Goal: Transaction & Acquisition: Book appointment/travel/reservation

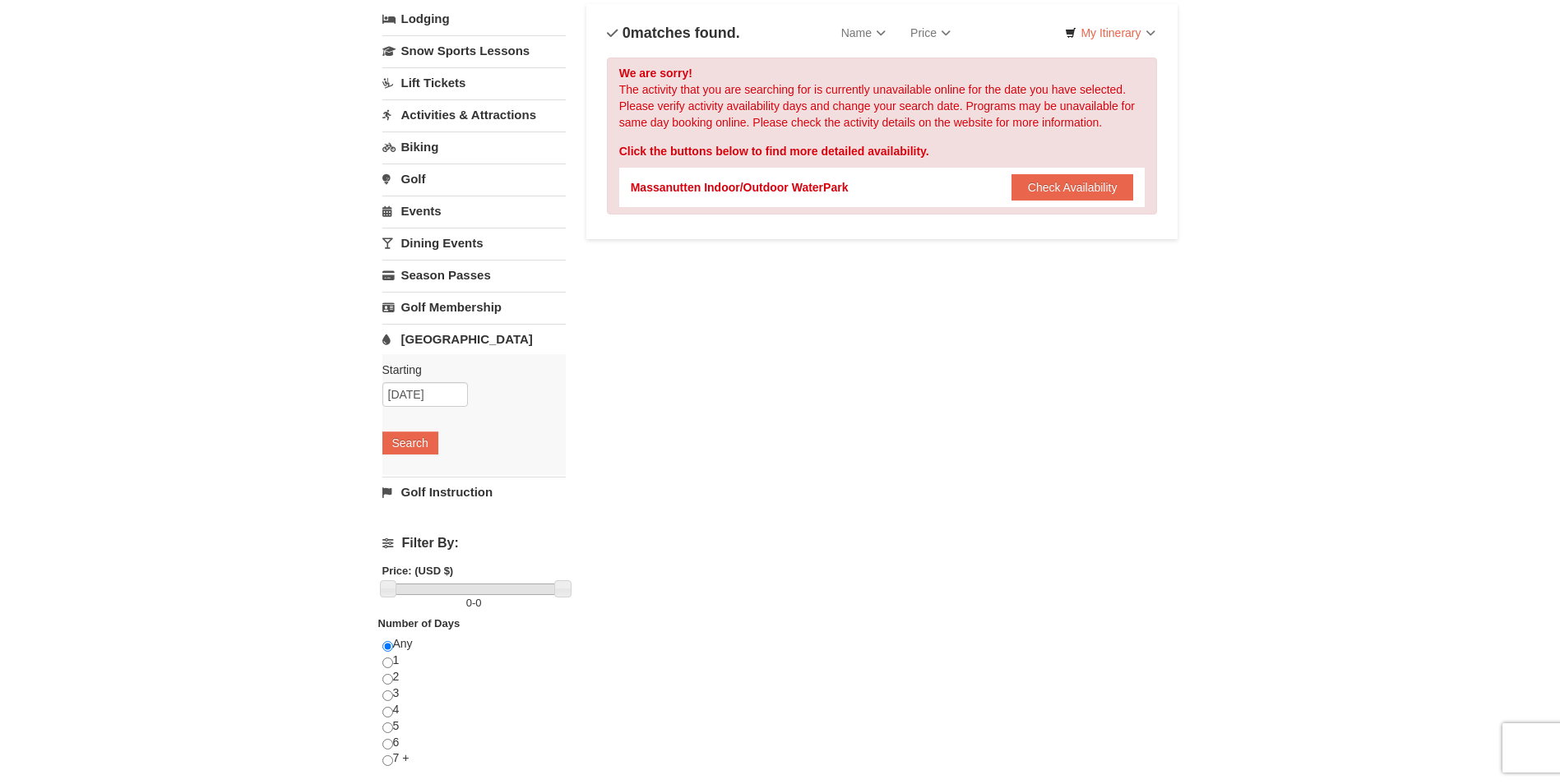
scroll to position [493, 0]
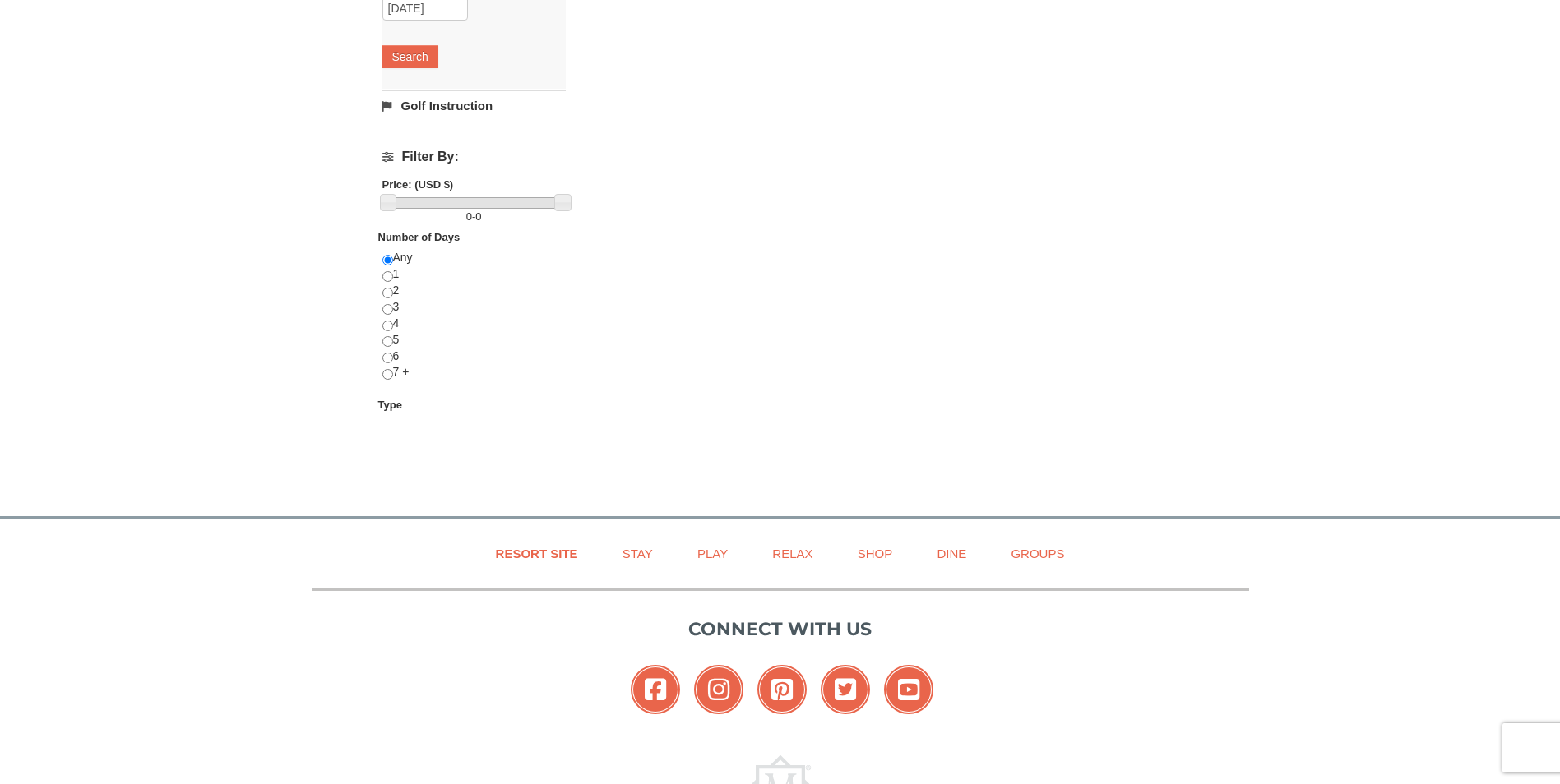
click at [378, 327] on div "× Categories List Filter My Itinerary Questions? [PHONE_NUMBER] Lodging Arrival…" at bounding box center [780, 32] width 829 height 903
click at [387, 327] on input "radio" at bounding box center [387, 326] width 11 height 11
radio input "true"
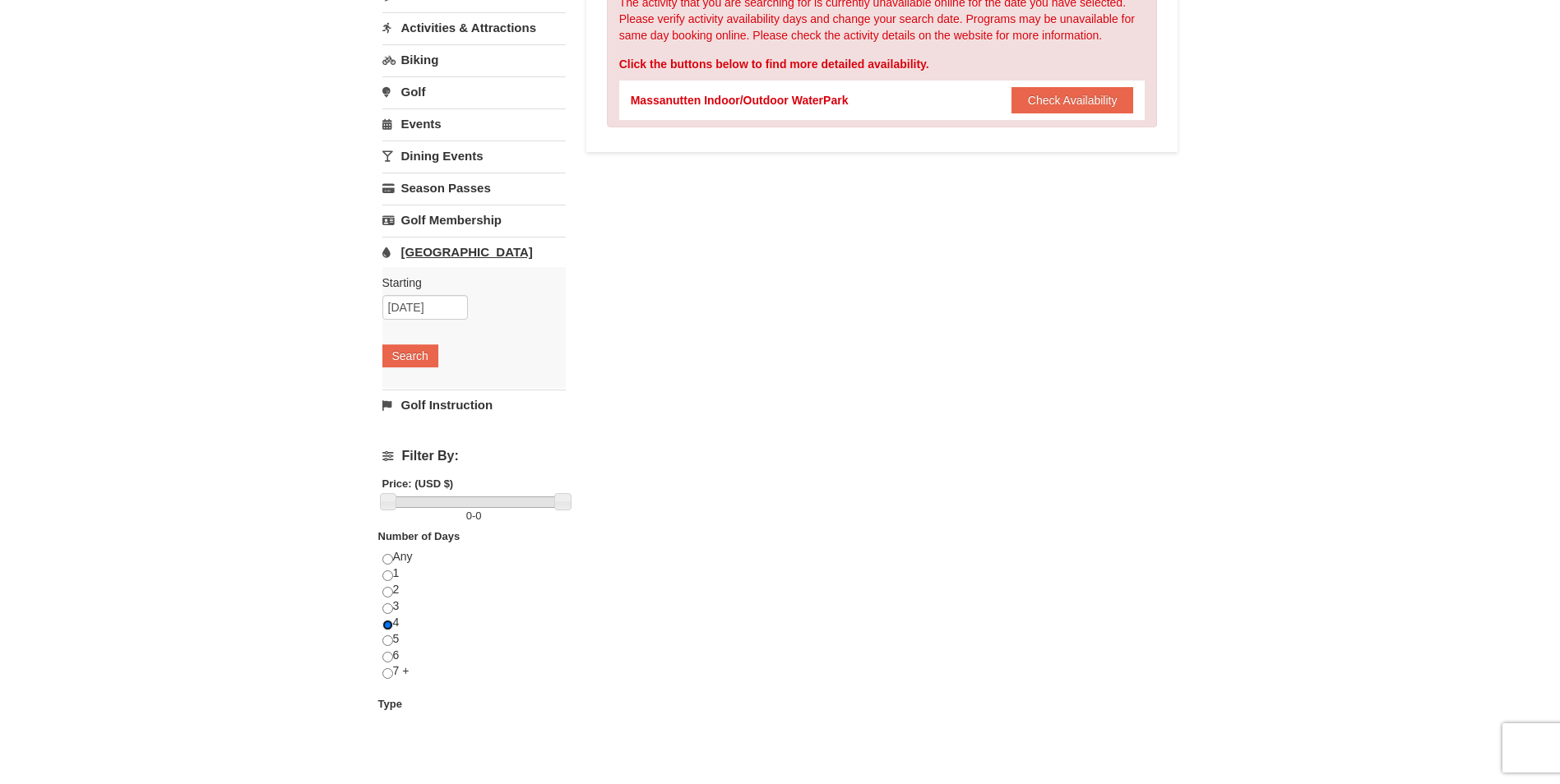
scroll to position [164, 0]
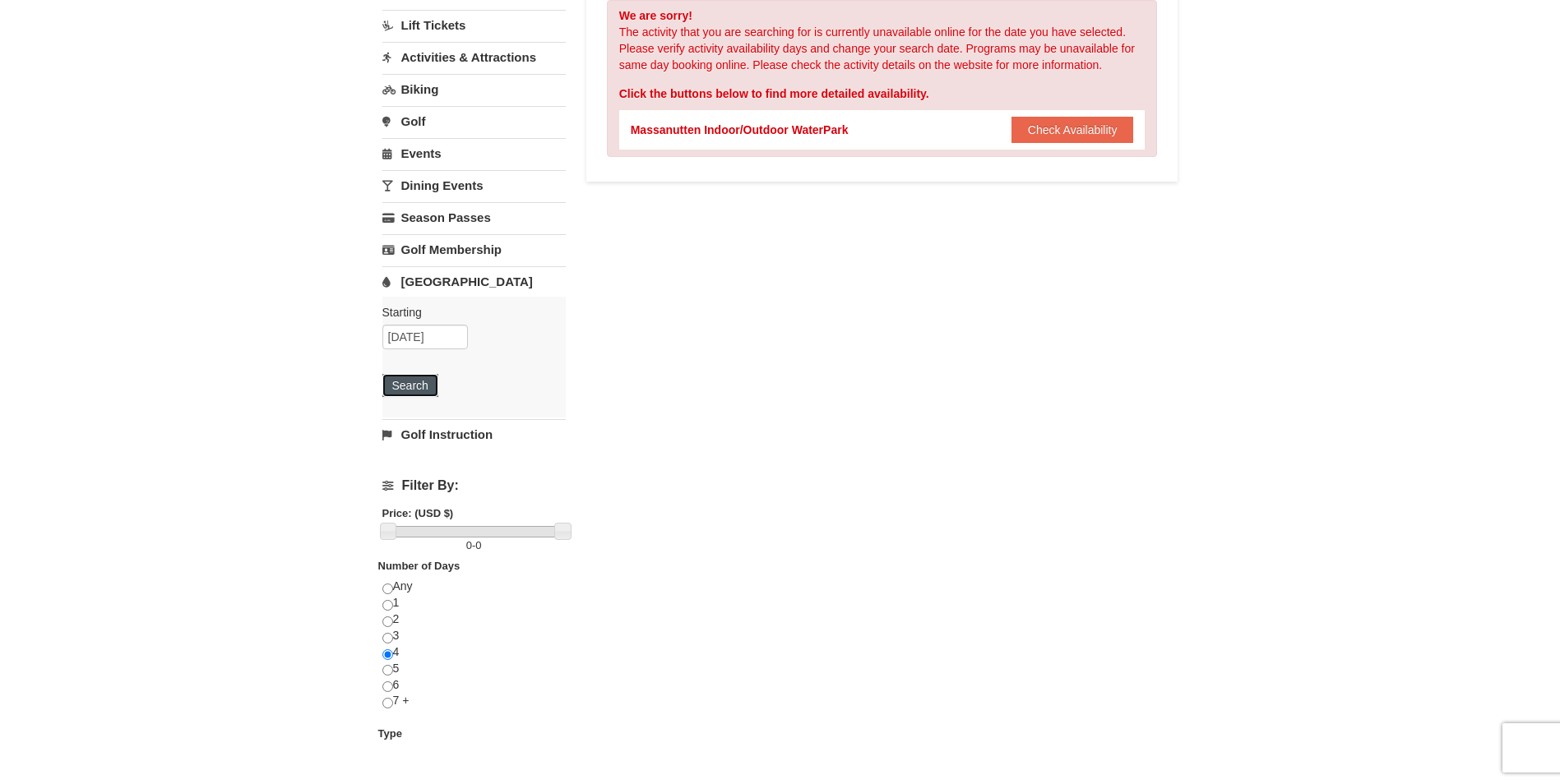
click at [423, 380] on button "Search" at bounding box center [410, 385] width 55 height 23
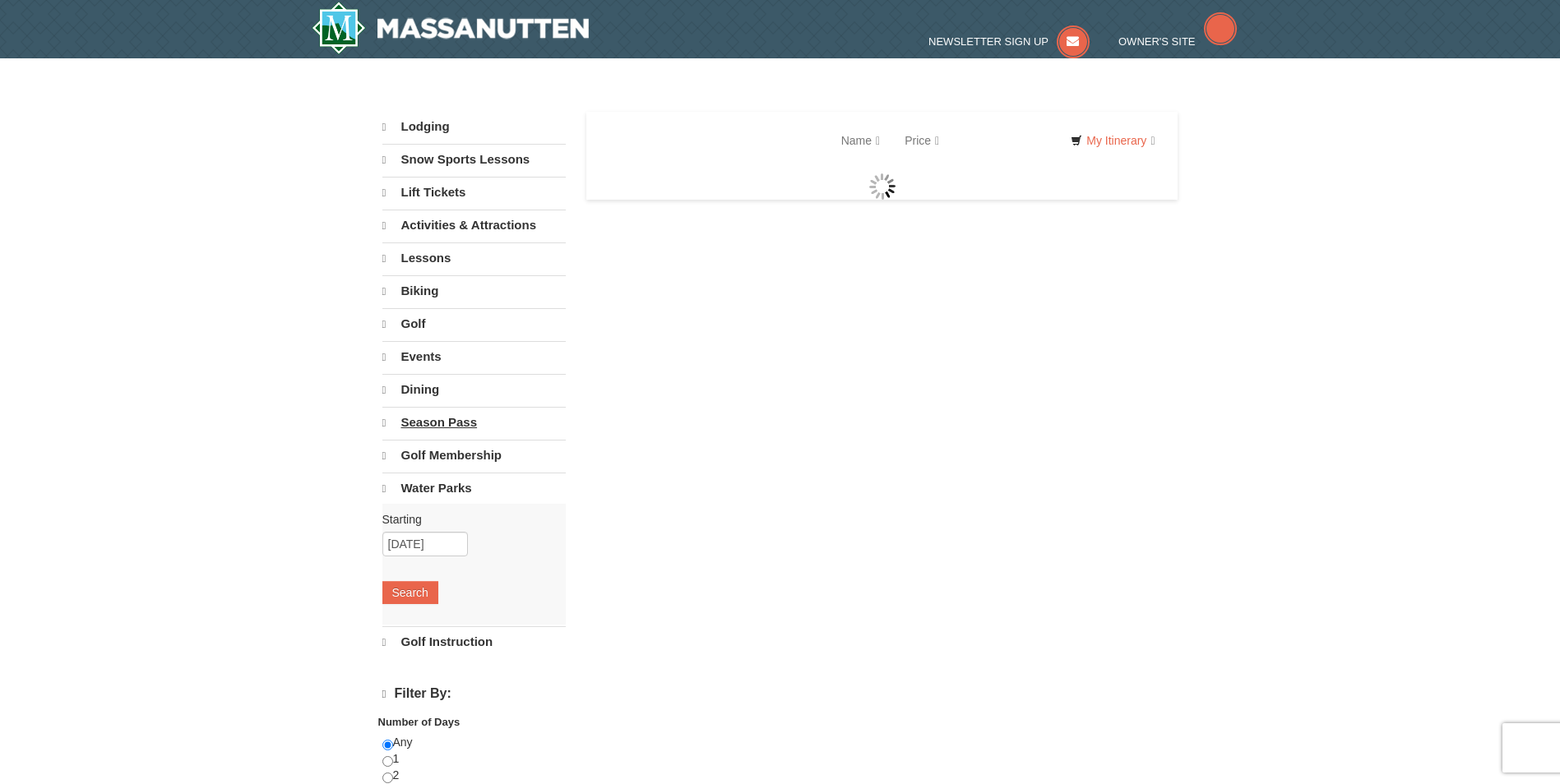
select select "10"
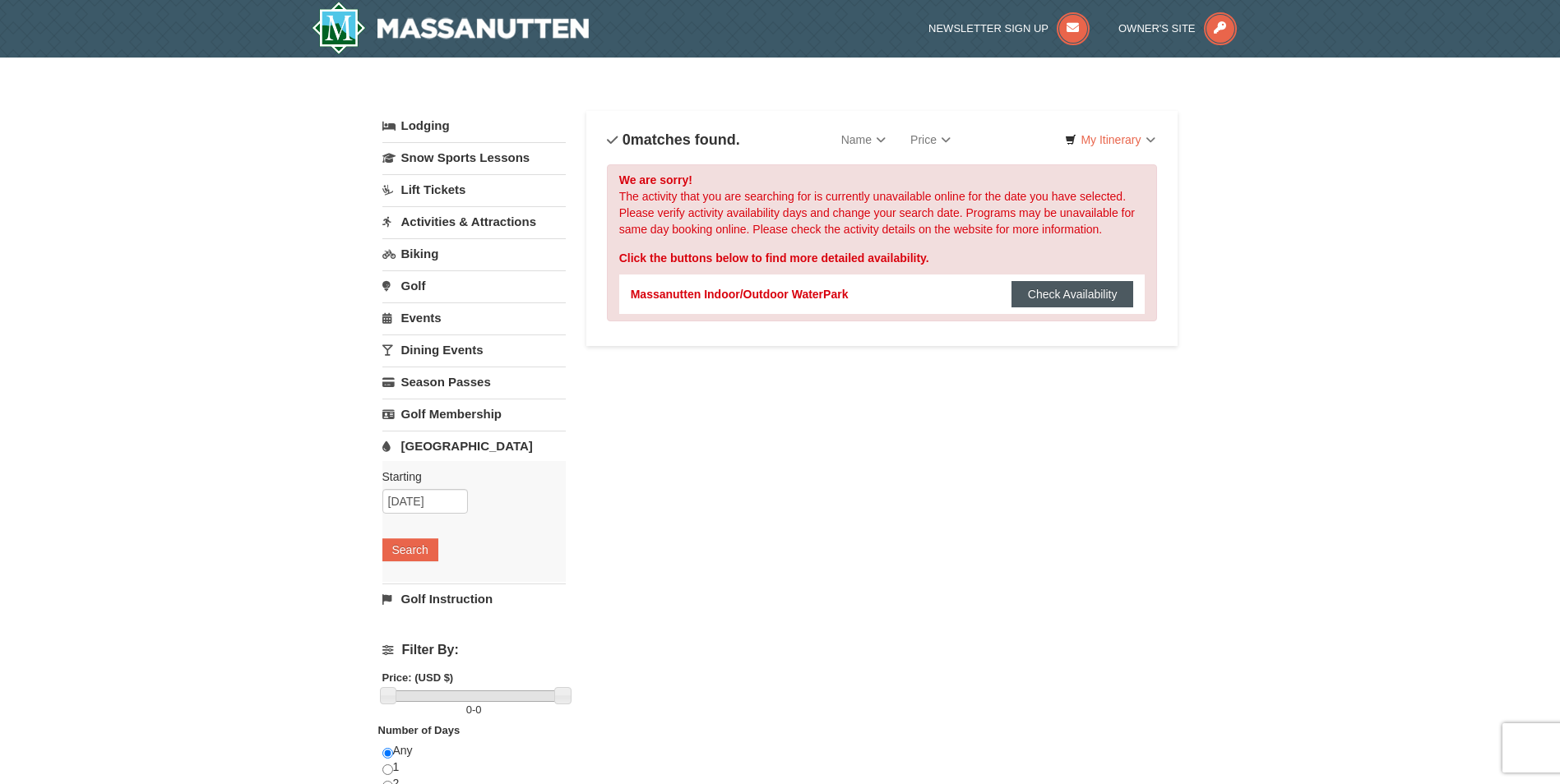
click at [1064, 295] on button "Check Availability" at bounding box center [1073, 294] width 123 height 27
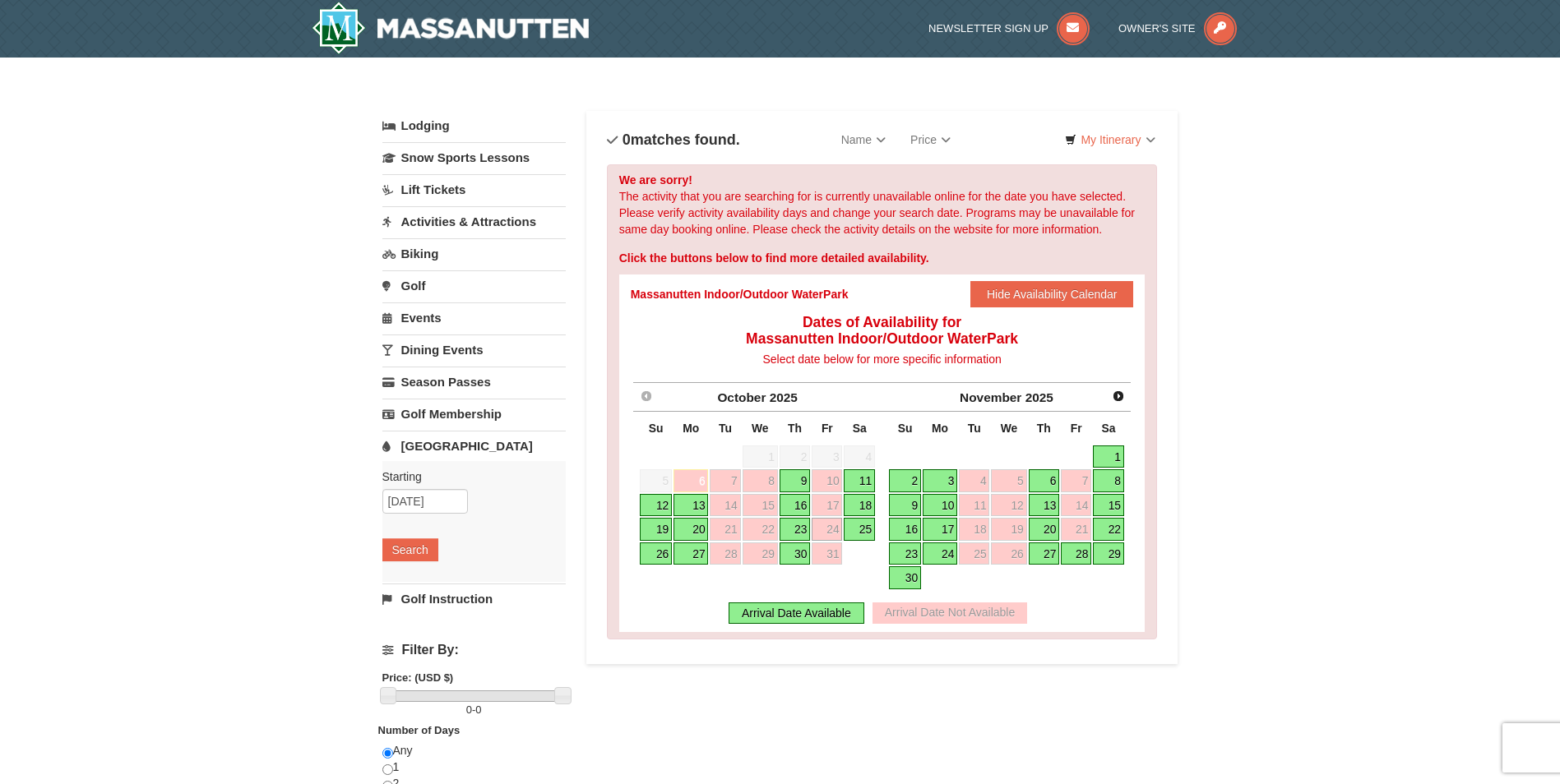
click at [860, 530] on link "25" at bounding box center [860, 529] width 32 height 23
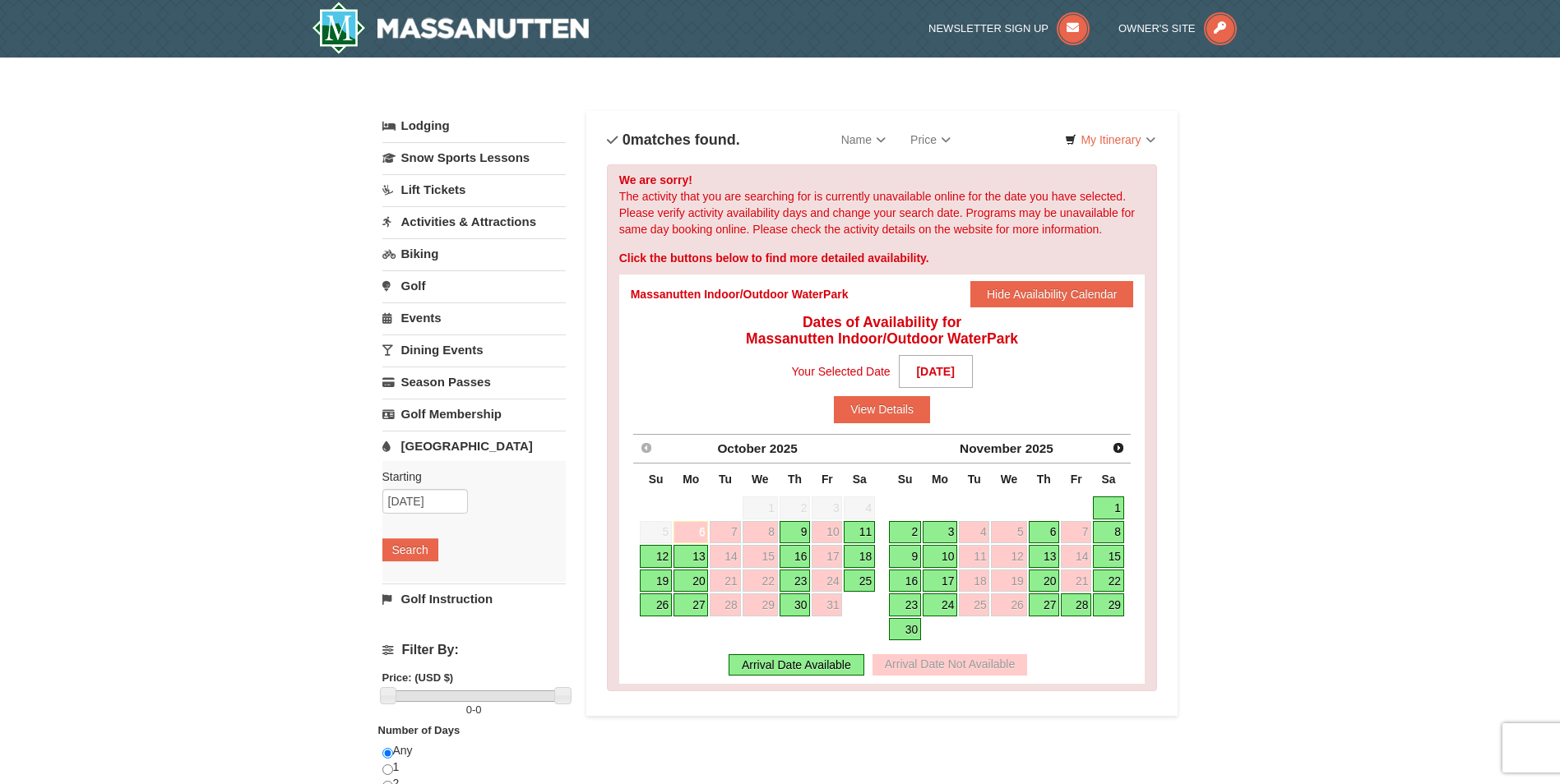
click at [860, 583] on link "25" at bounding box center [860, 580] width 32 height 23
click at [896, 418] on button "View Details" at bounding box center [882, 409] width 96 height 27
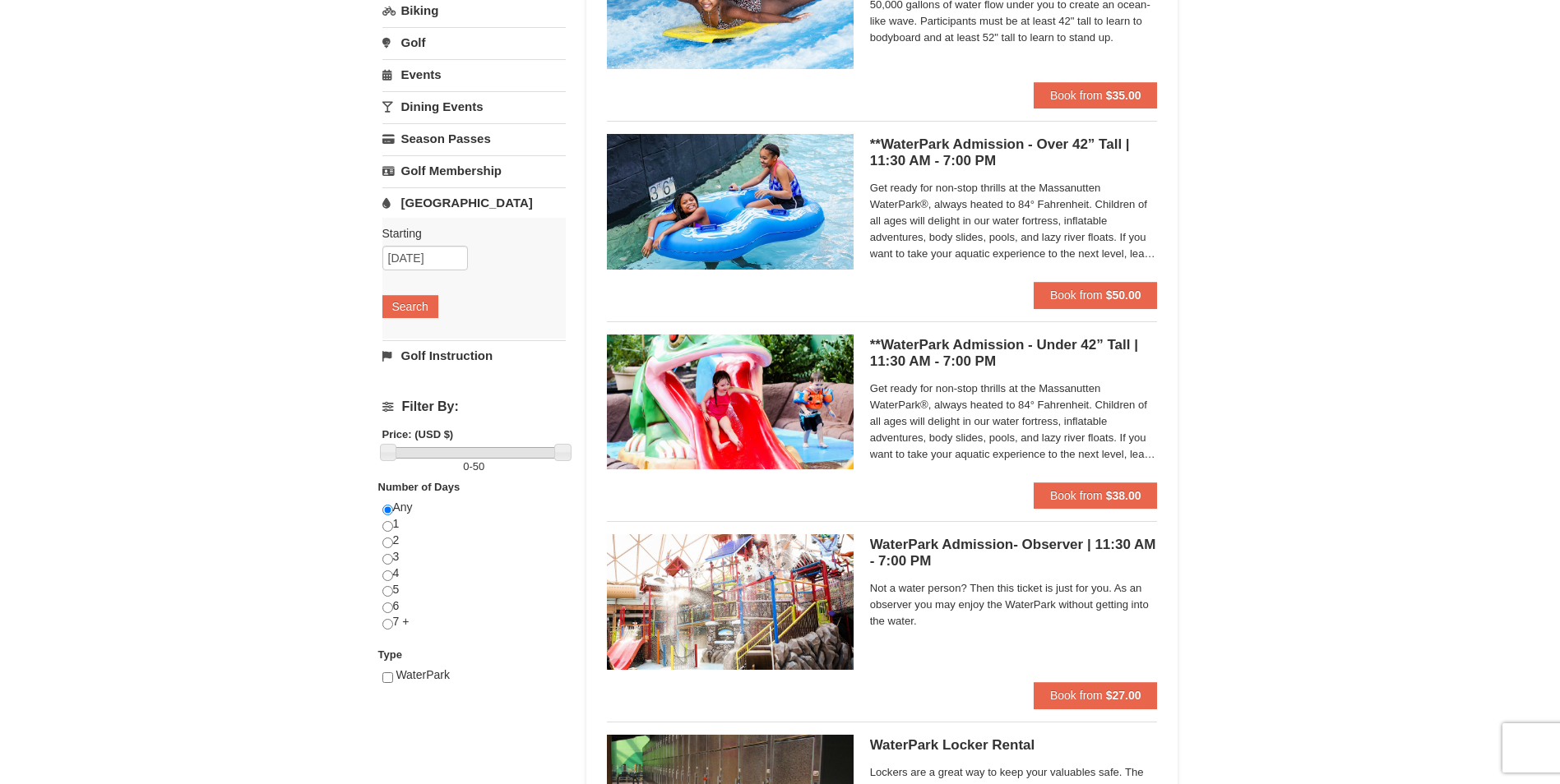
scroll to position [246, 0]
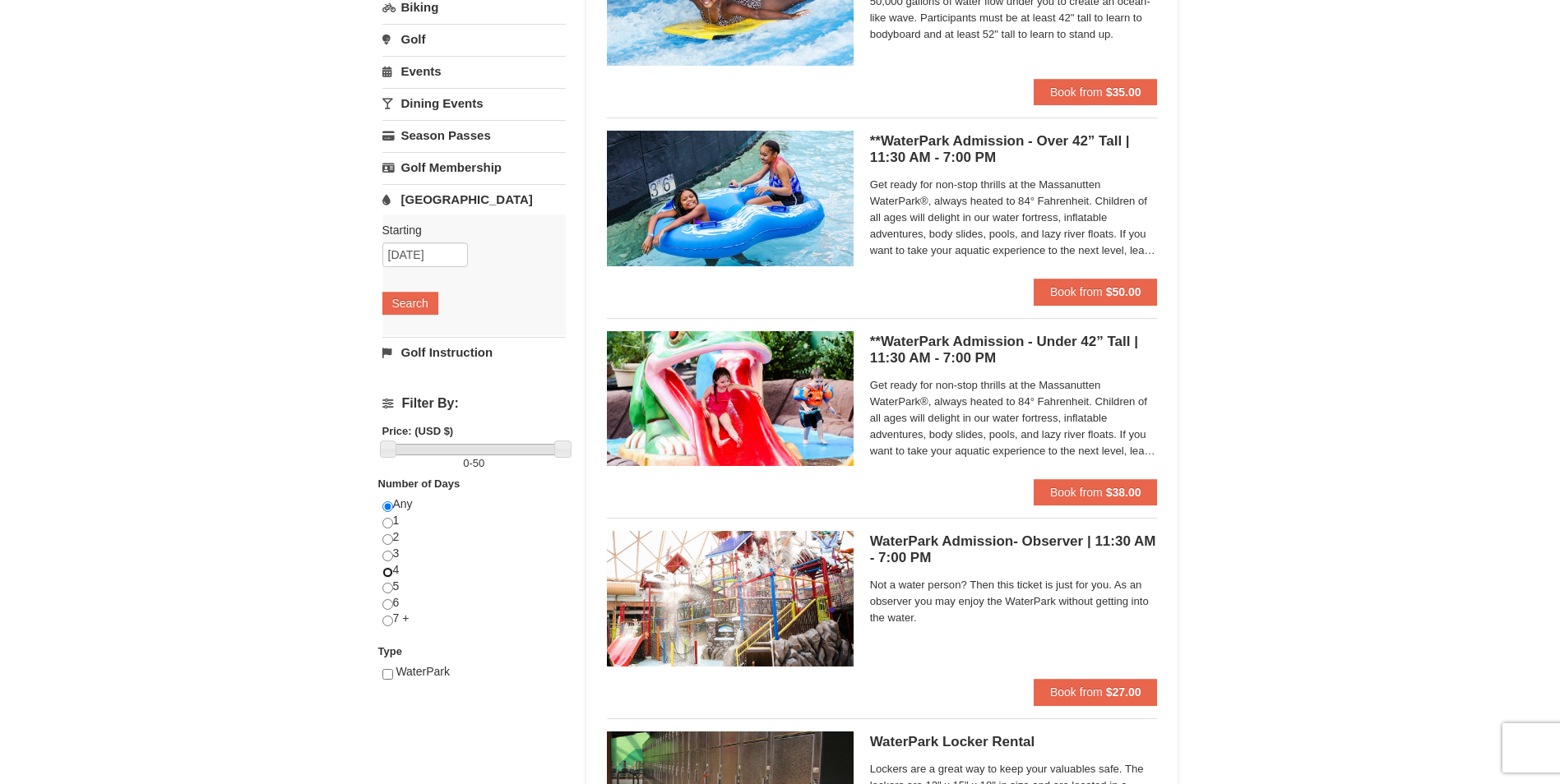
click at [386, 567] on input "radio" at bounding box center [387, 572] width 11 height 11
radio input "true"
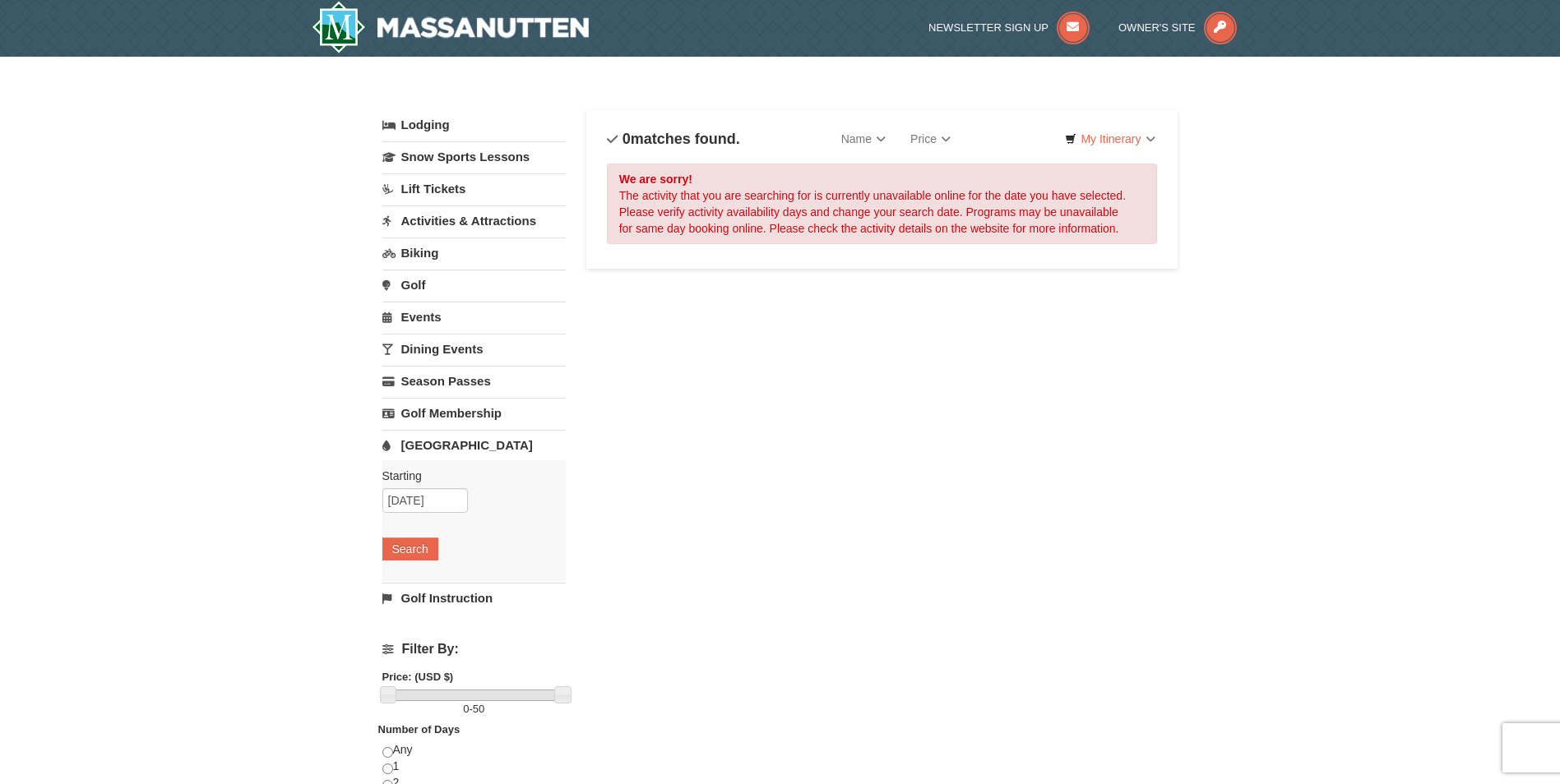
scroll to position [0, 0]
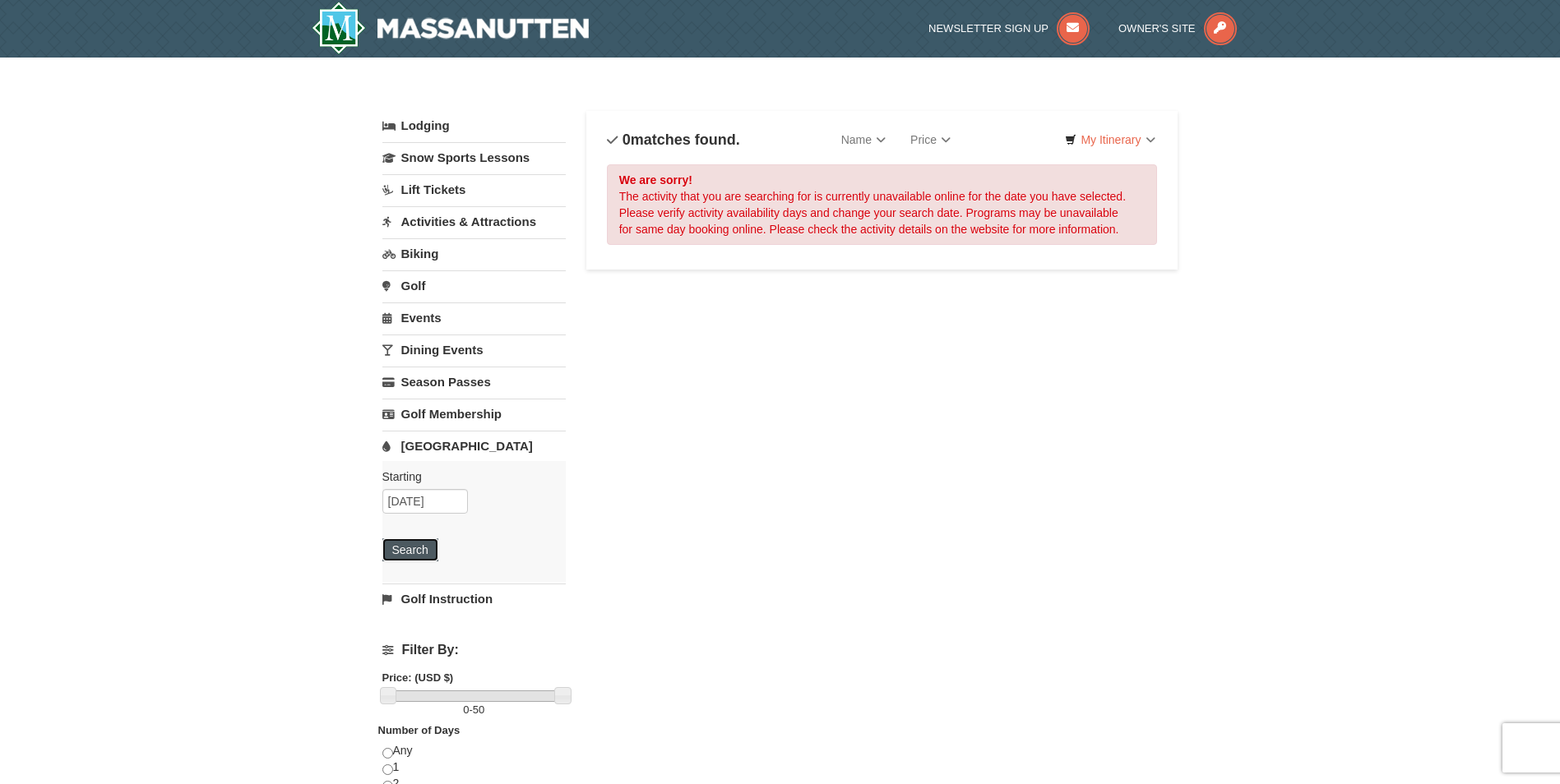
click at [418, 551] on button "Search" at bounding box center [410, 549] width 55 height 23
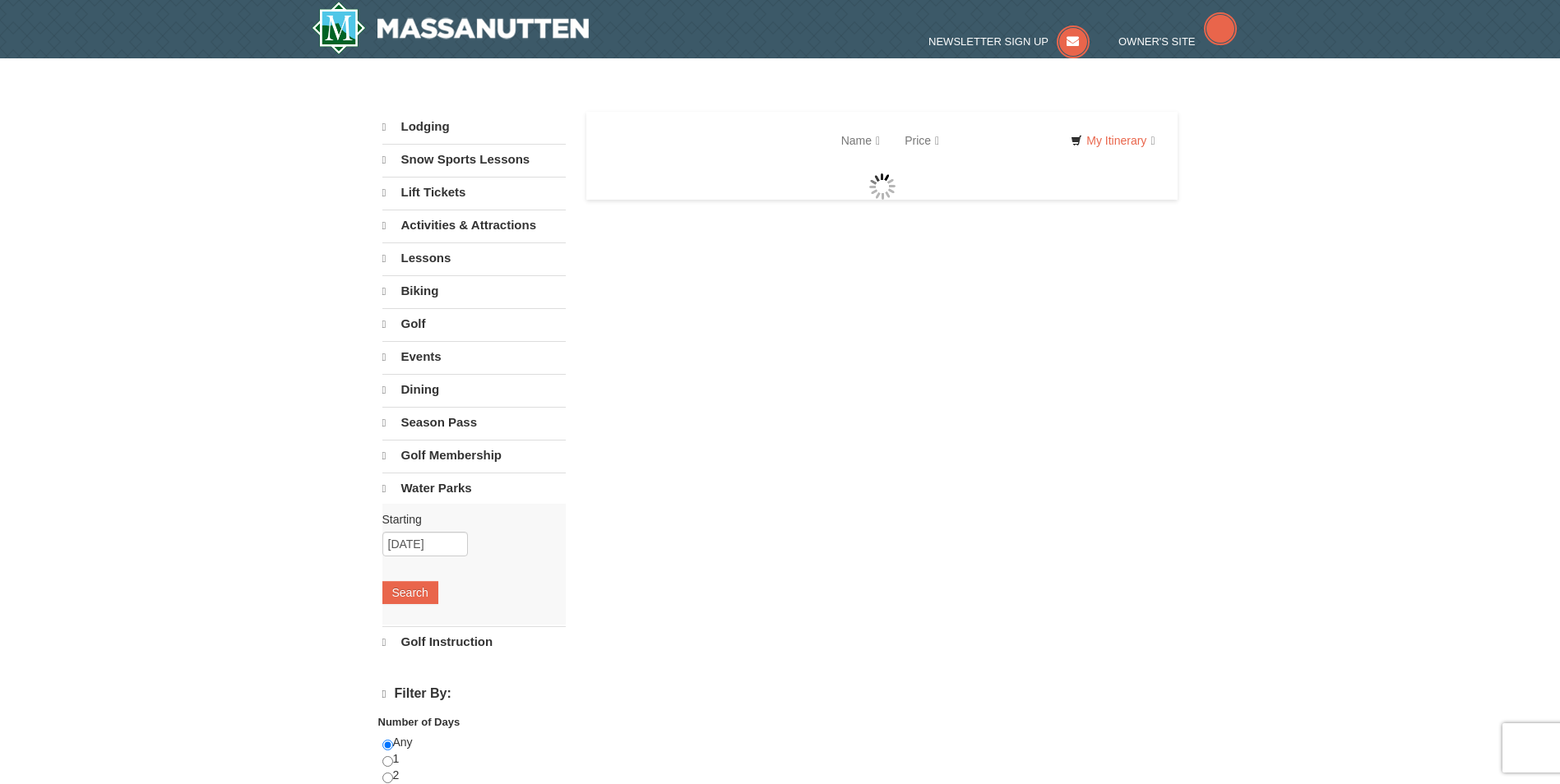
select select "10"
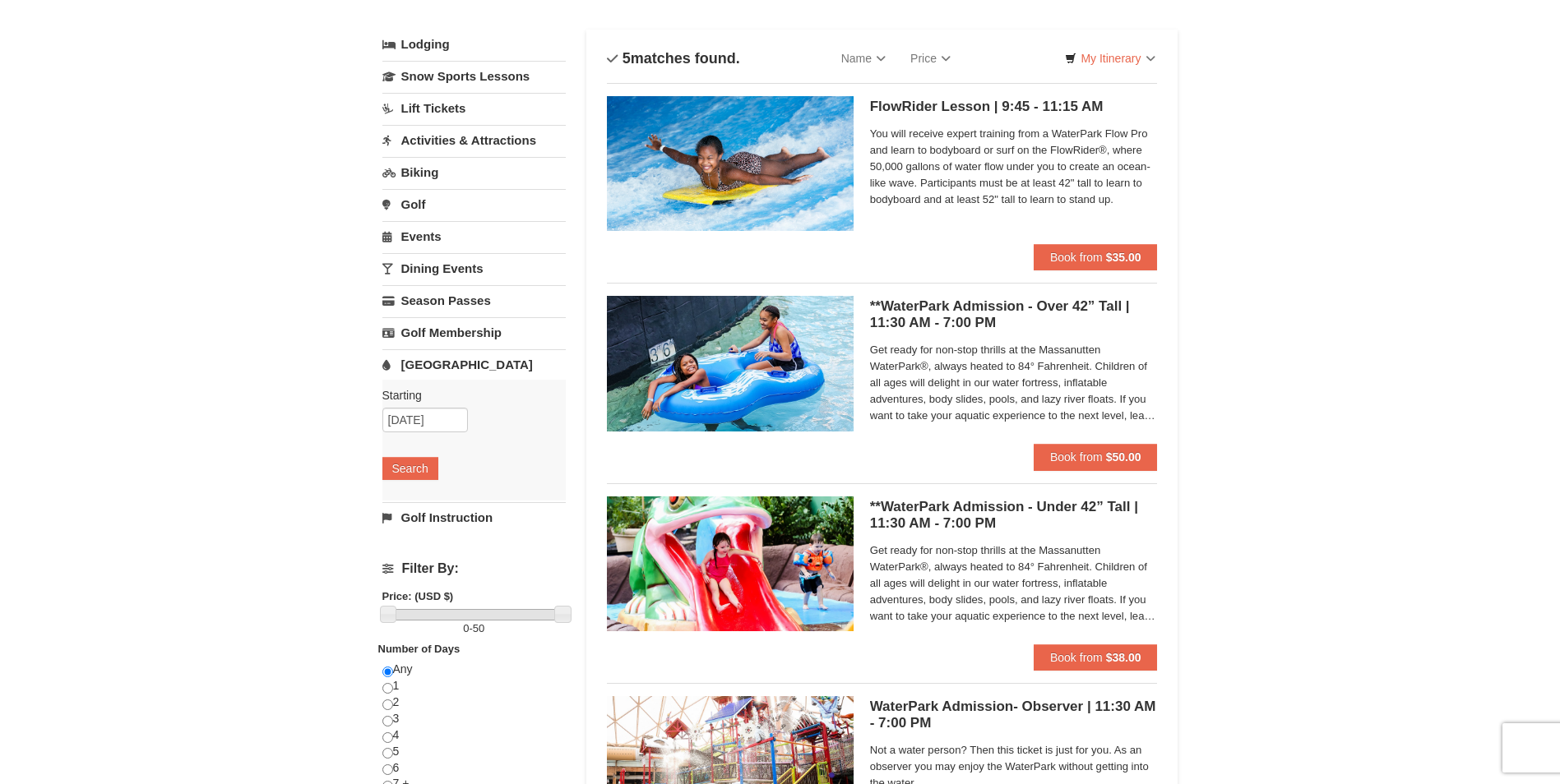
scroll to position [82, 0]
click at [1097, 453] on span "Book from" at bounding box center [1076, 455] width 52 height 13
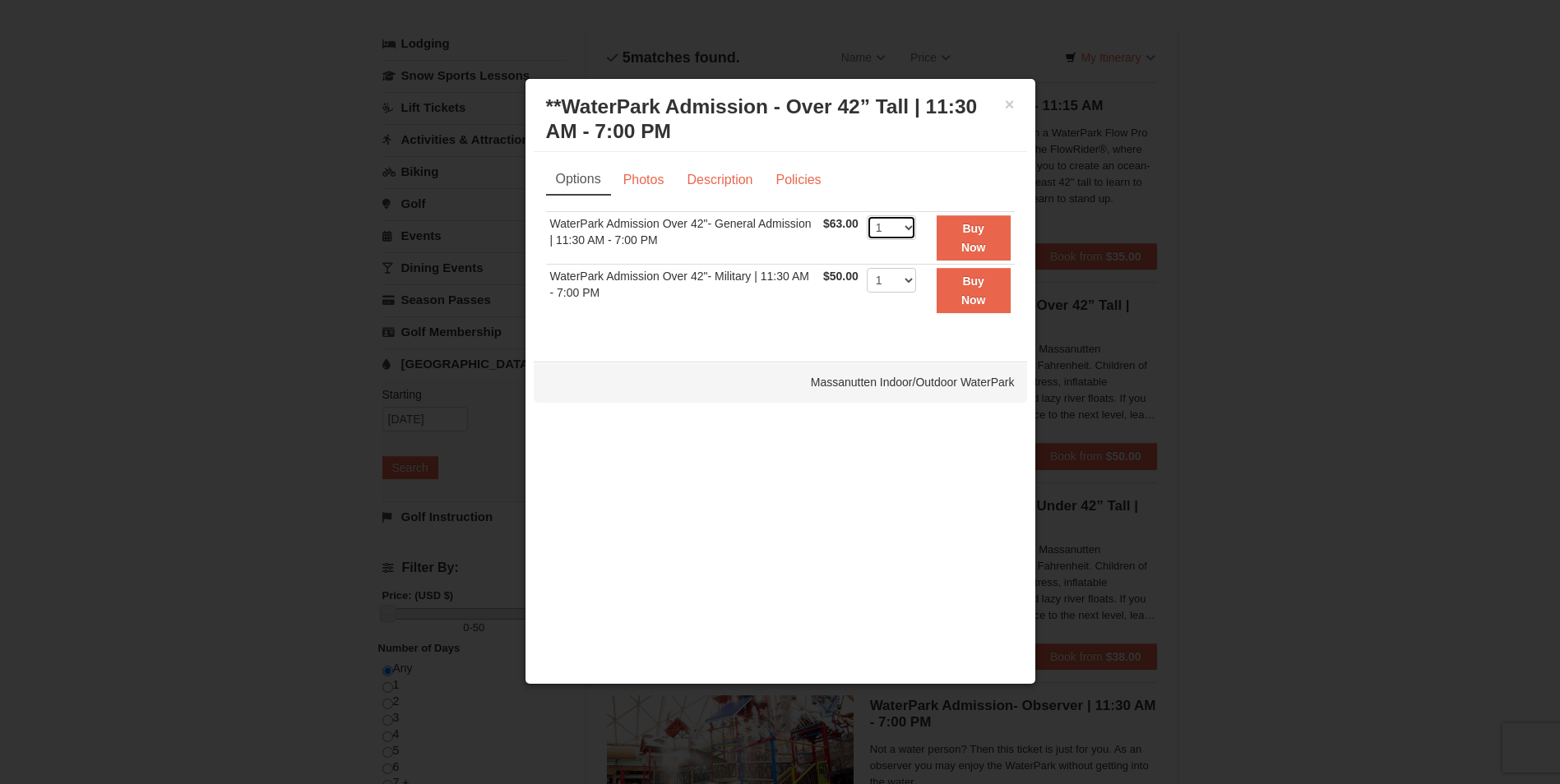
click at [905, 226] on select "1 2 3 4 5 6 7 8 9 10 11 12 13 14 15 16 17 18 19 20 21 22" at bounding box center [891, 228] width 50 height 25
select select "2"
click at [867, 216] on select "1 2 3 4 5 6 7 8 9 10 11 12 13 14 15 16 17 18 19 20 21 22" at bounding box center [891, 228] width 50 height 25
click at [945, 239] on button "Buy Now" at bounding box center [974, 239] width 74 height 46
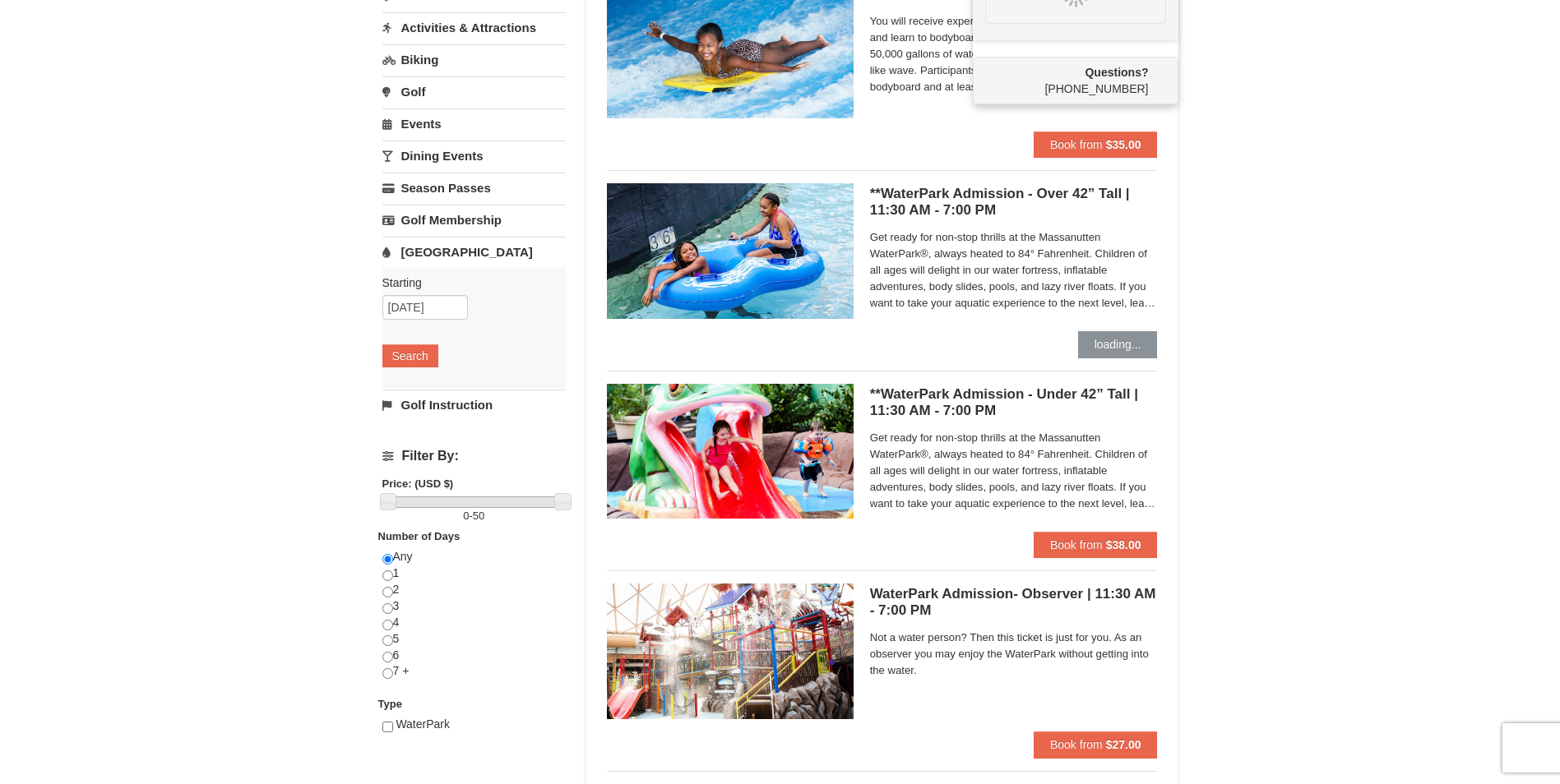
scroll to position [164, 0]
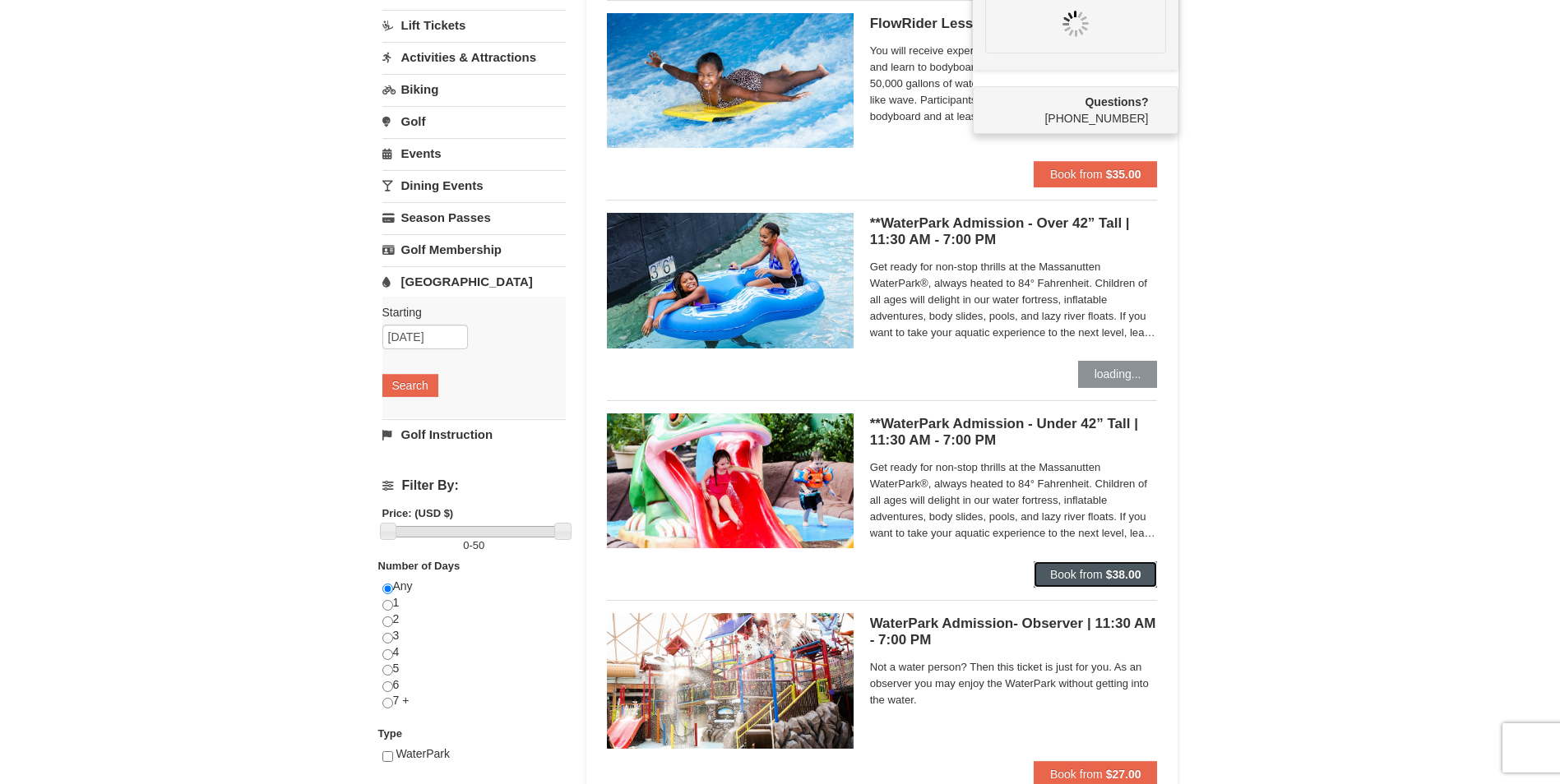
click at [1085, 569] on span "Book from" at bounding box center [1076, 574] width 52 height 13
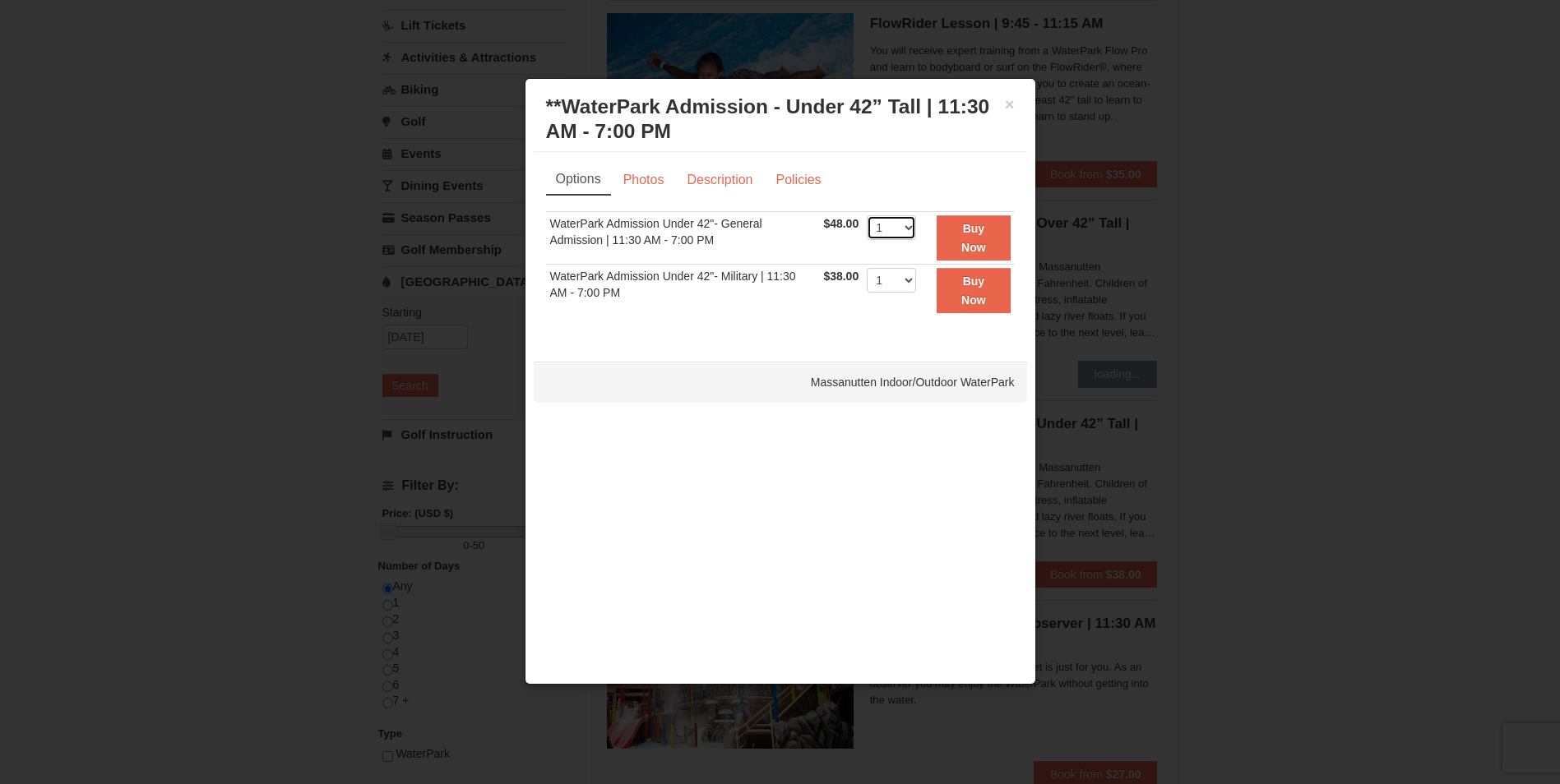
click at [912, 229] on select "1 2 3 4 5 6 7 8 9 10 11 12 13 14 15 16 17 18 19 20 21 22" at bounding box center [891, 228] width 50 height 25
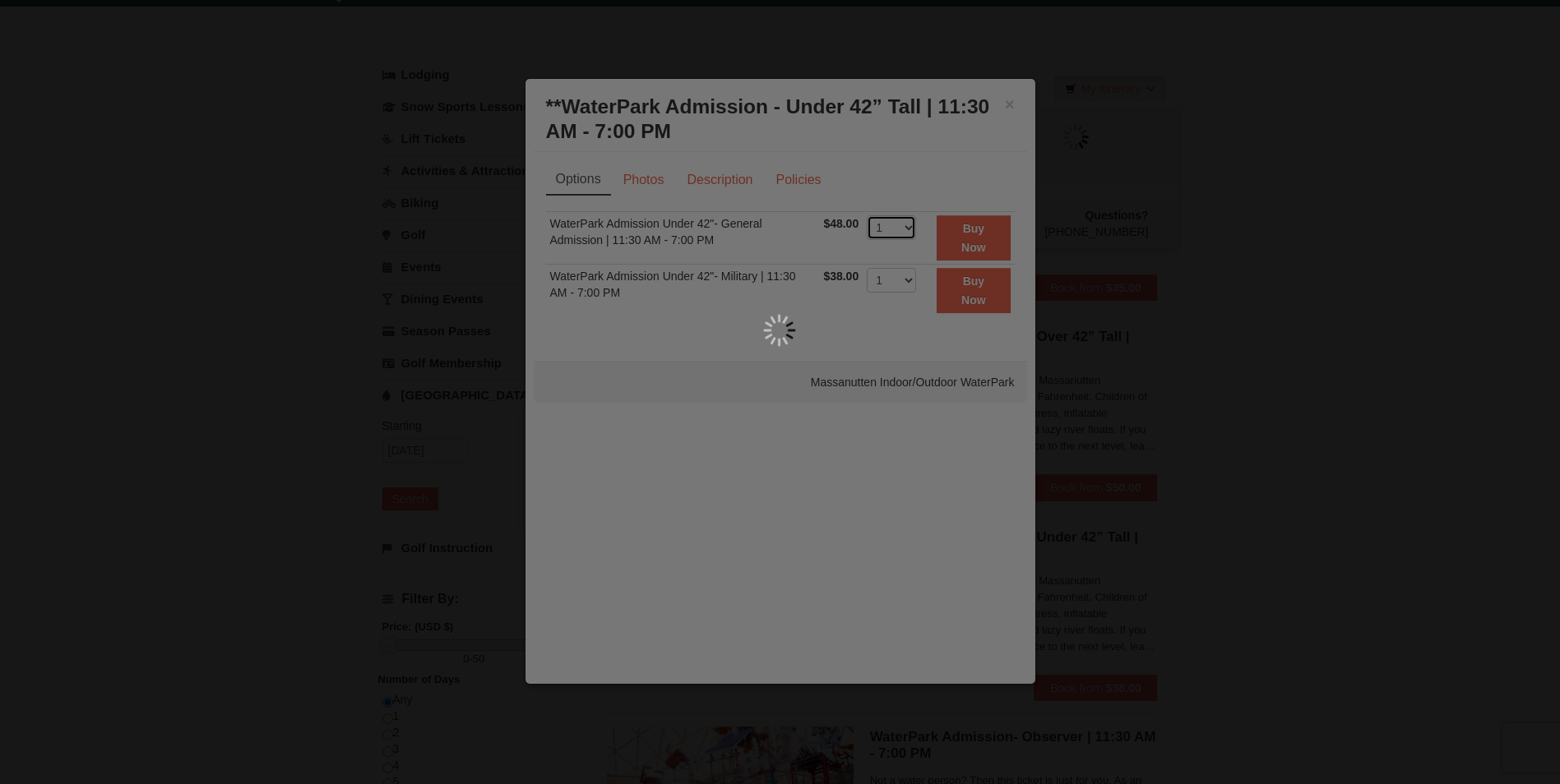
select select "2"
click at [867, 216] on select "1 2 3 4 5 6 7 8 9 10 11 12 13 14 15 16 17 18 19 20 21 22" at bounding box center [891, 228] width 50 height 25
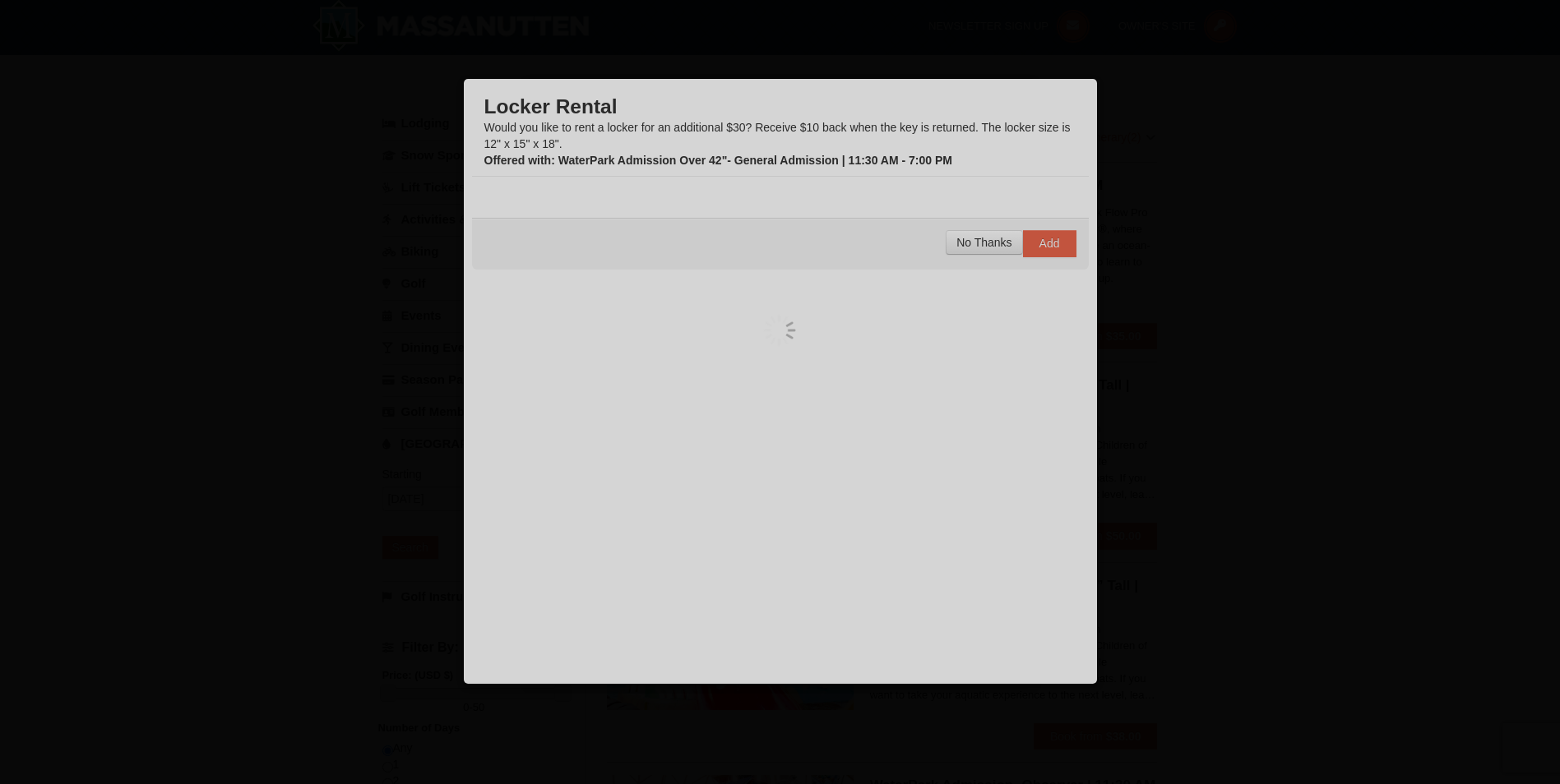
scroll to position [0, 0]
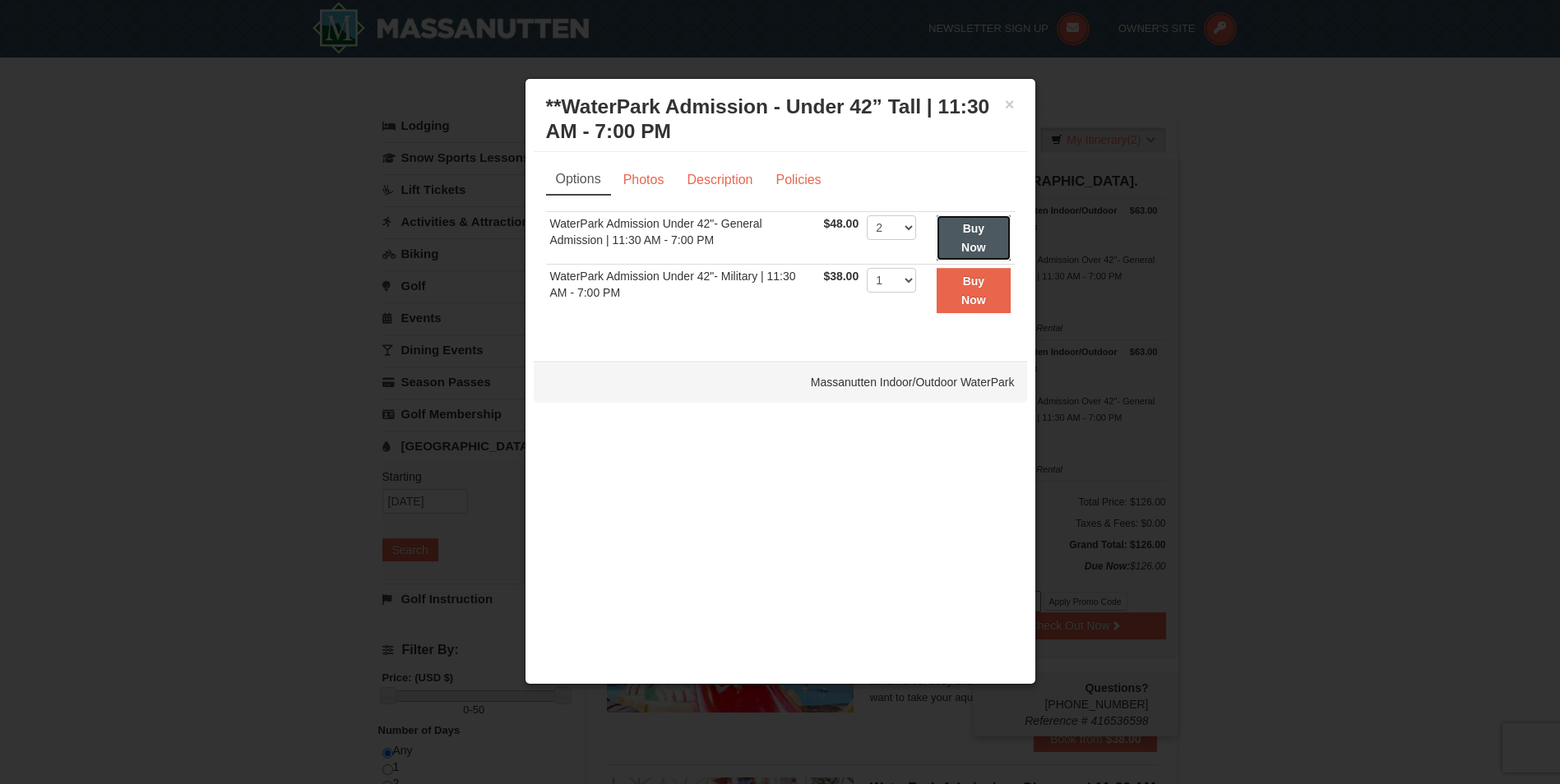
click at [984, 248] on strong "Buy Now" at bounding box center [974, 238] width 25 height 32
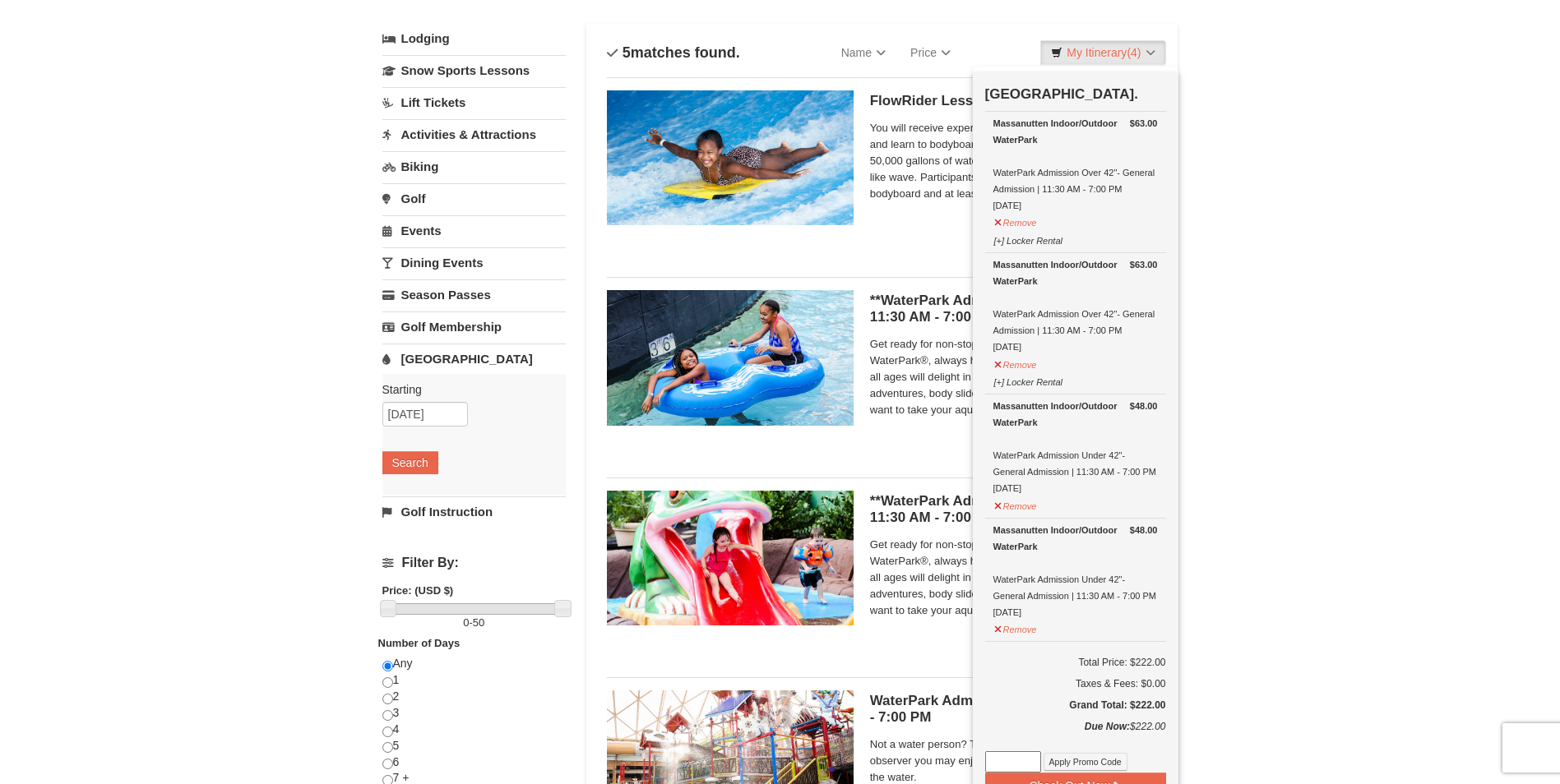
scroll to position [169, 0]
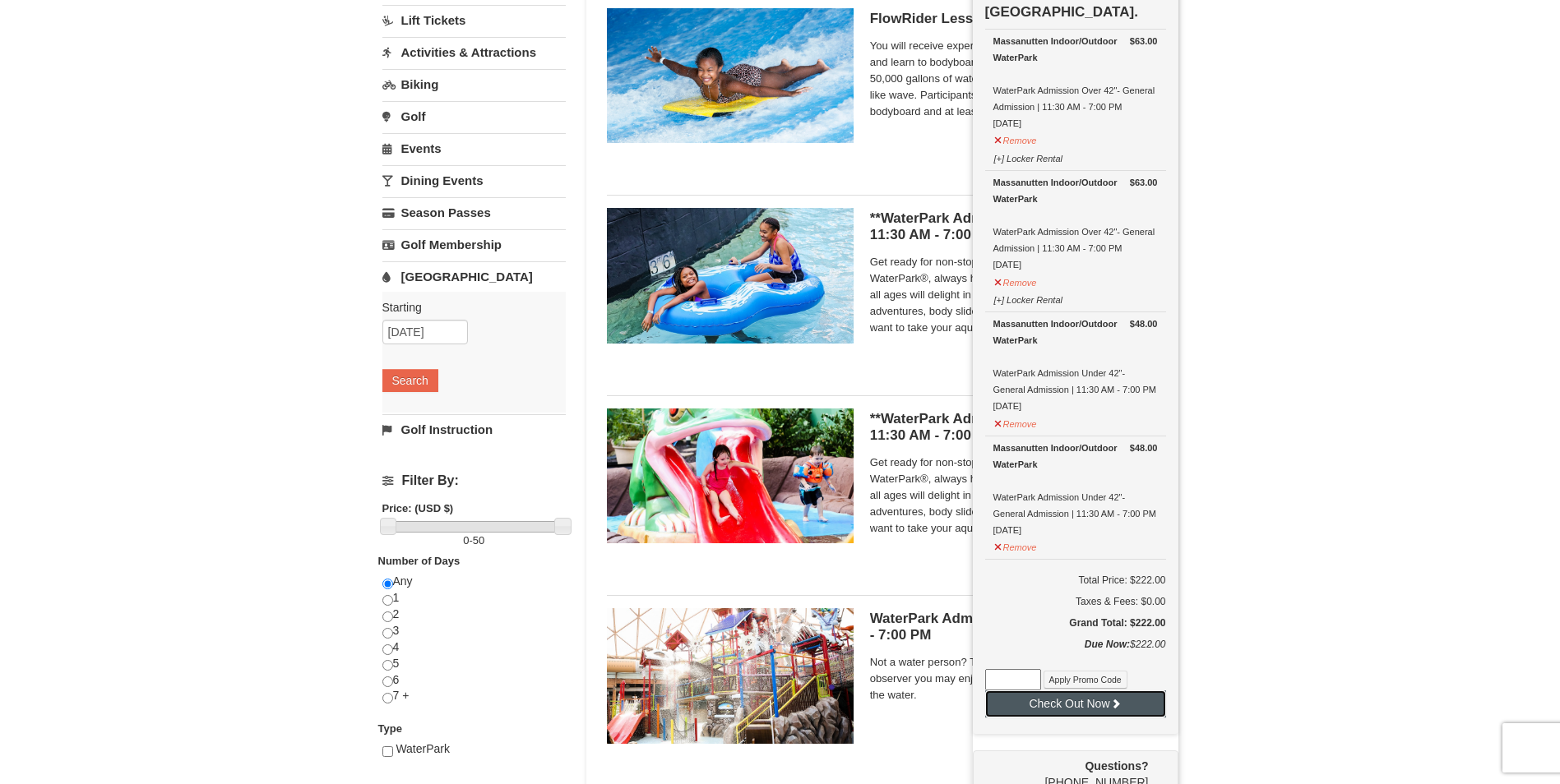
click at [1101, 715] on button "Check Out Now" at bounding box center [1076, 704] width 181 height 27
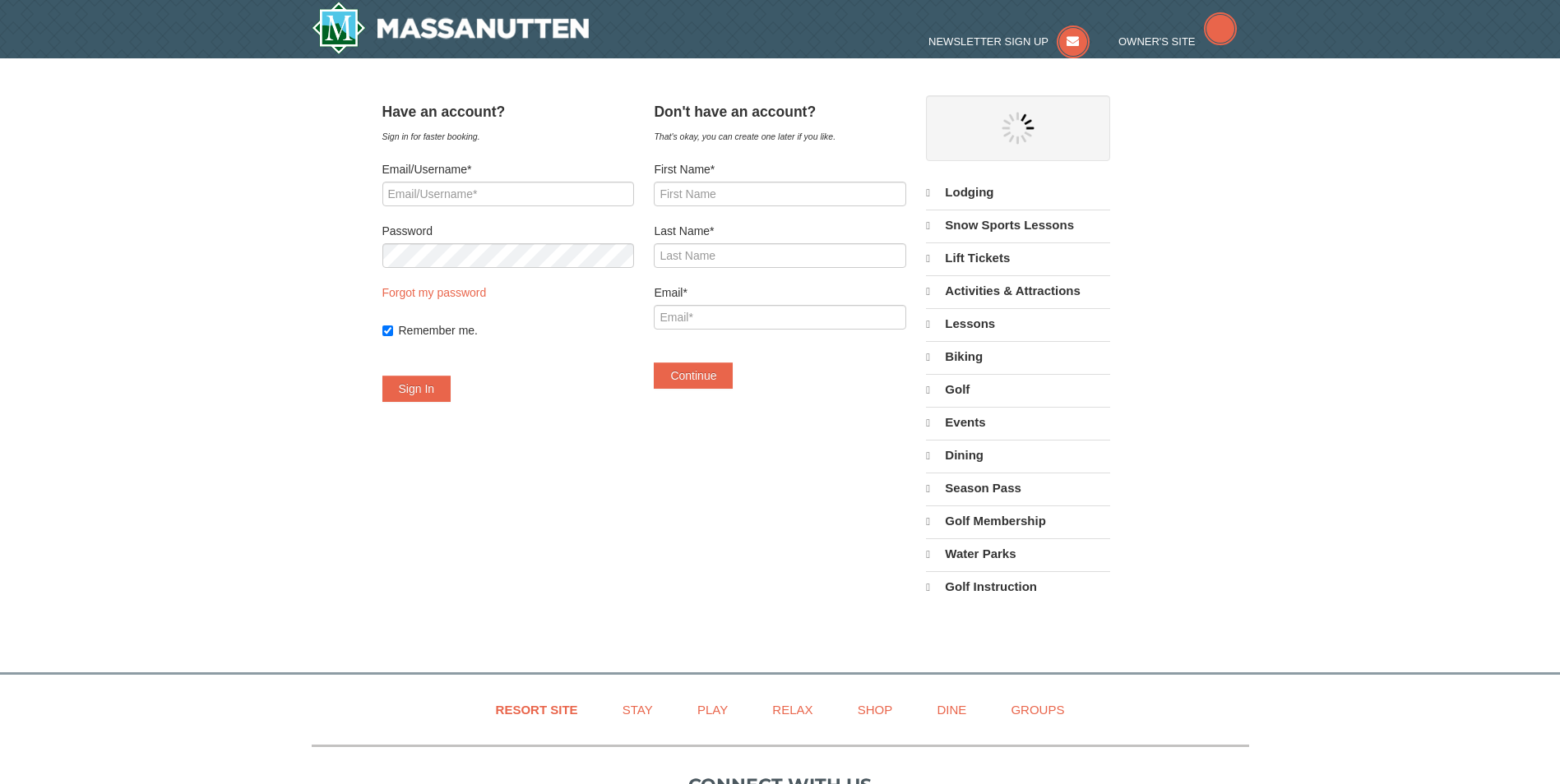
select select "10"
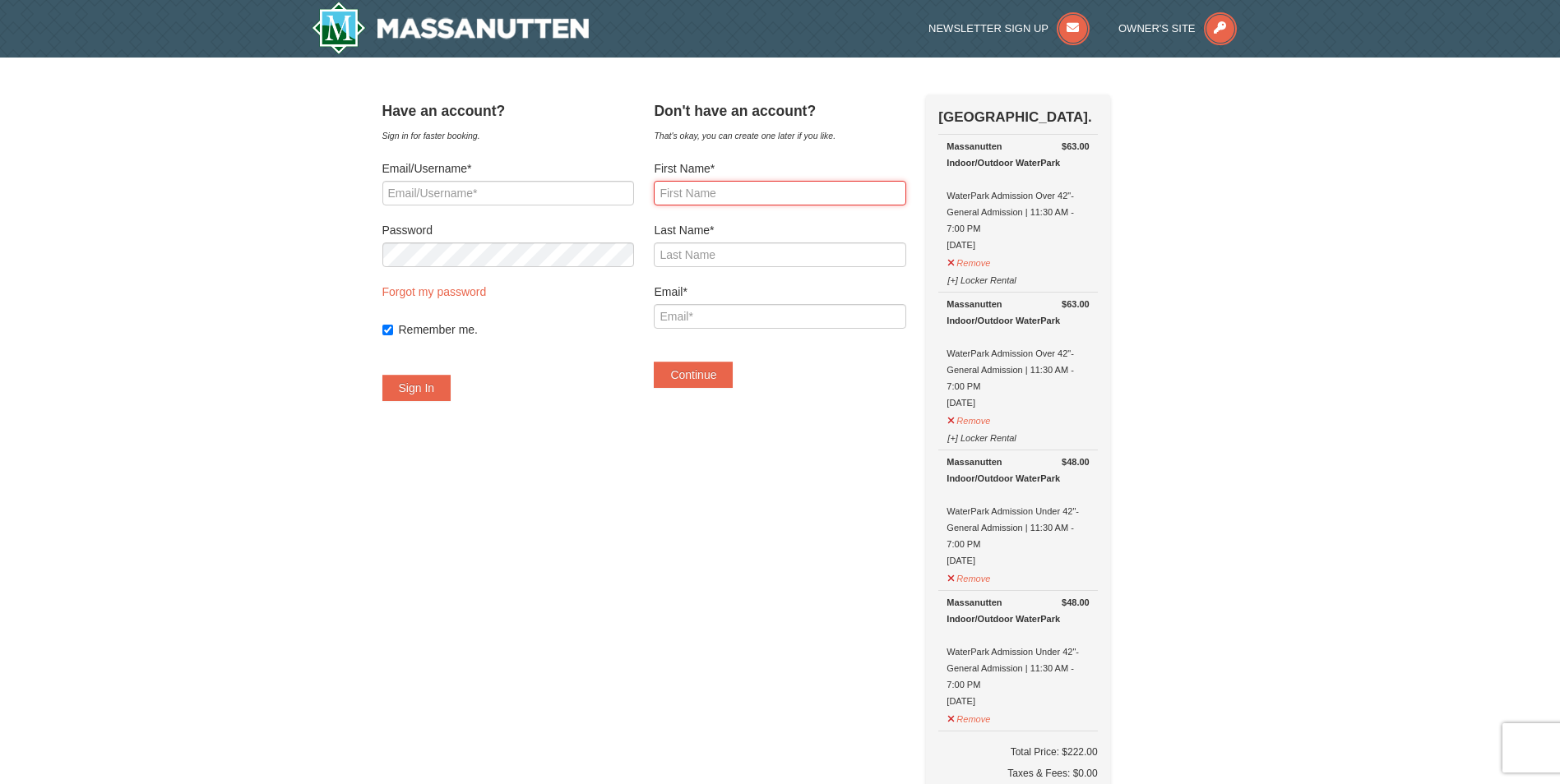
click at [782, 198] on input "First Name*" at bounding box center [780, 193] width 252 height 25
type input "keion"
type input "eaton"
type input "keioneaton@gmail.com"
click at [719, 374] on button "Continue" at bounding box center [693, 374] width 79 height 27
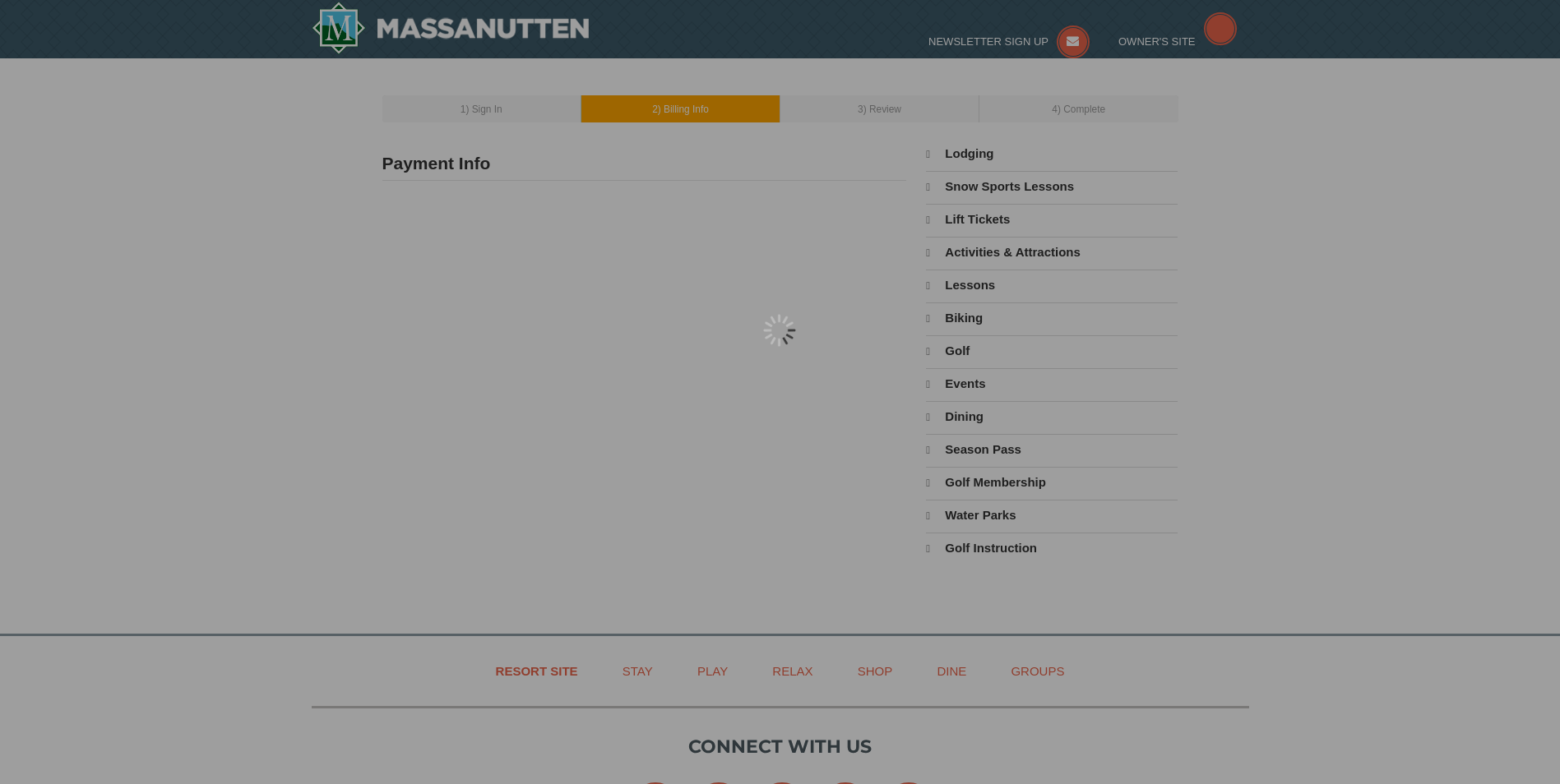
select select "10"
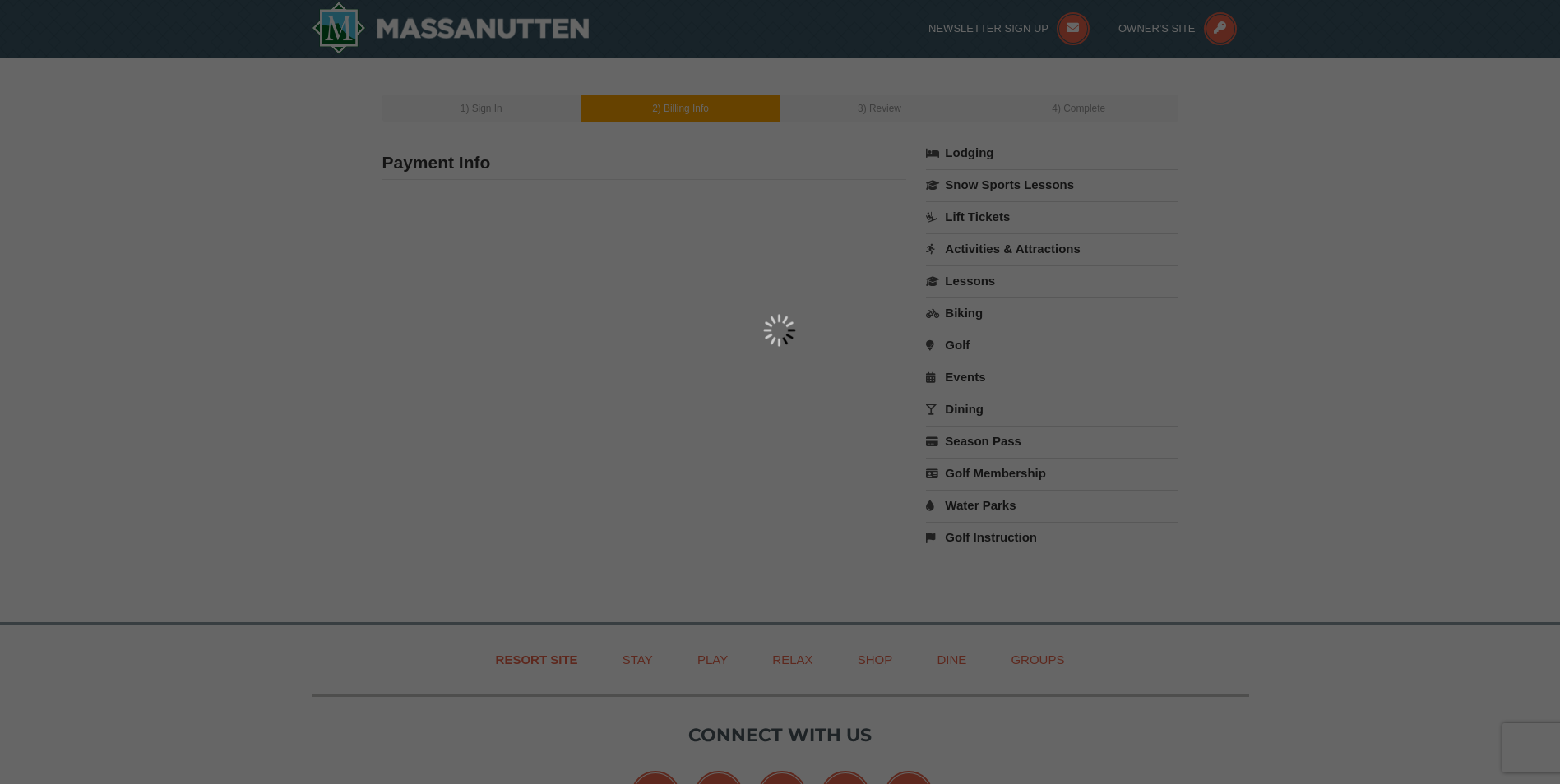
type input "[PERSON_NAME]"
type input "keioneaton@gmail.com"
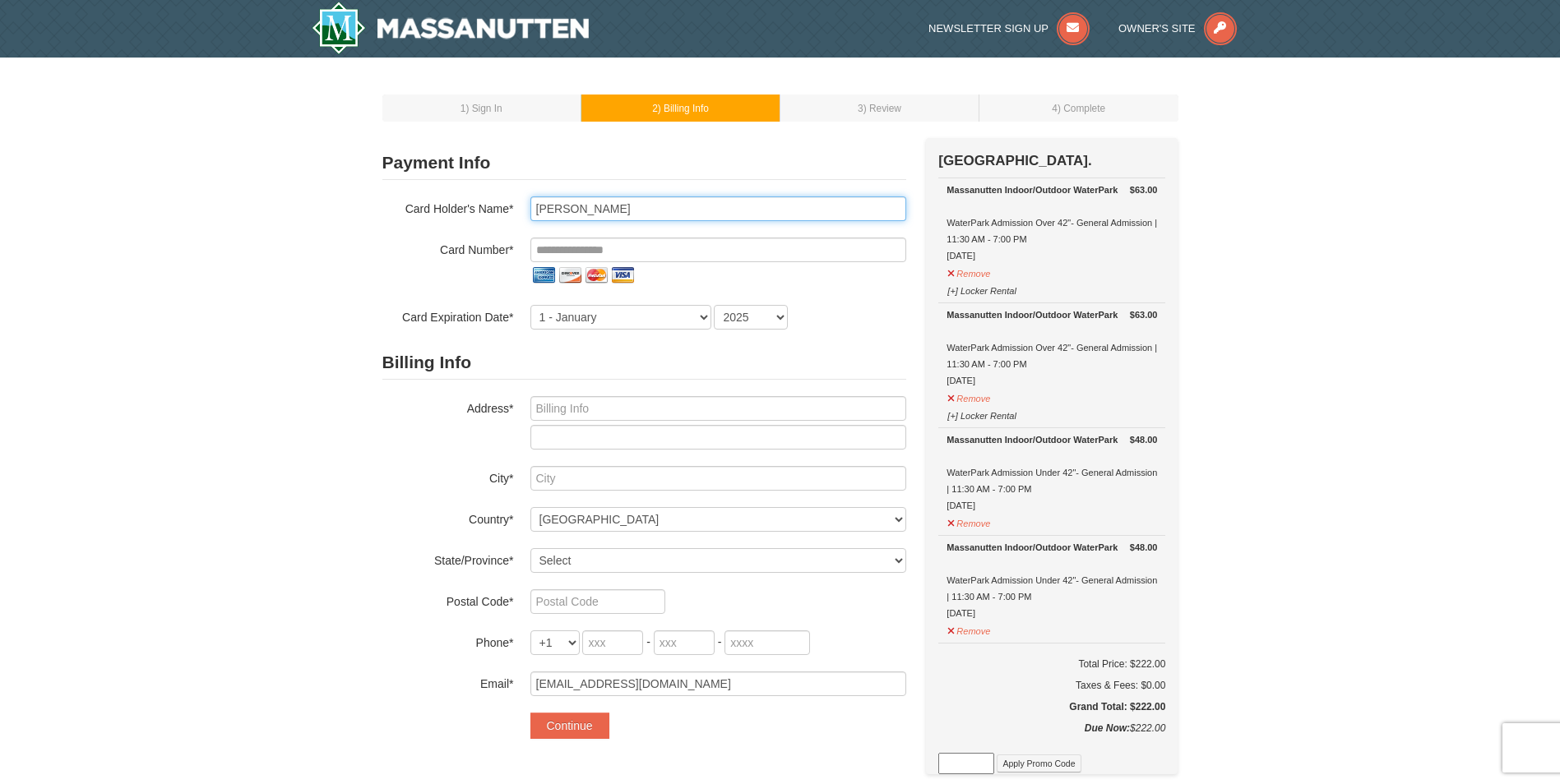
drag, startPoint x: 593, startPoint y: 207, endPoint x: 524, endPoint y: 218, distance: 69.9
click at [524, 218] on div "Card Holder's Name* keion eaton" at bounding box center [644, 208] width 524 height 25
type input "m"
type input "Myesha Barnes"
click at [584, 250] on input "tel" at bounding box center [719, 249] width 376 height 25
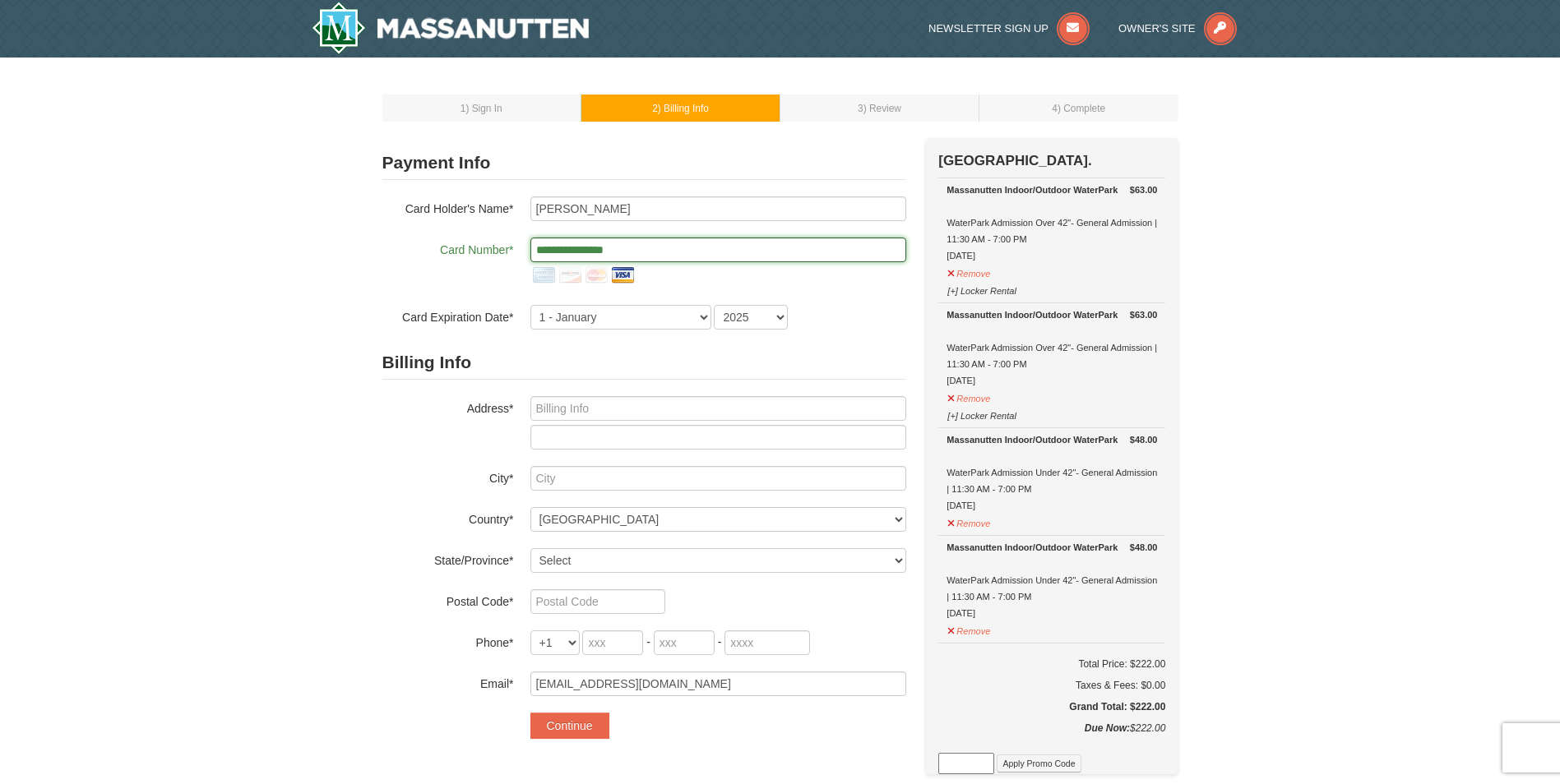
type input "**********"
click at [660, 318] on select "1 - January 2 - February 3 - March 4 - April 5 - May 6 - June 7 - July 8 - Augu…" at bounding box center [621, 317] width 181 height 25
select select "8"
click at [531, 305] on select "1 - January 2 - February 3 - March 4 - April 5 - May 6 - June 7 - July 8 - Augu…" at bounding box center [621, 317] width 181 height 25
click at [780, 321] on select "2025 2026 2027 2028 2029 2030 2031 2032 2033 2034" at bounding box center [751, 317] width 74 height 25
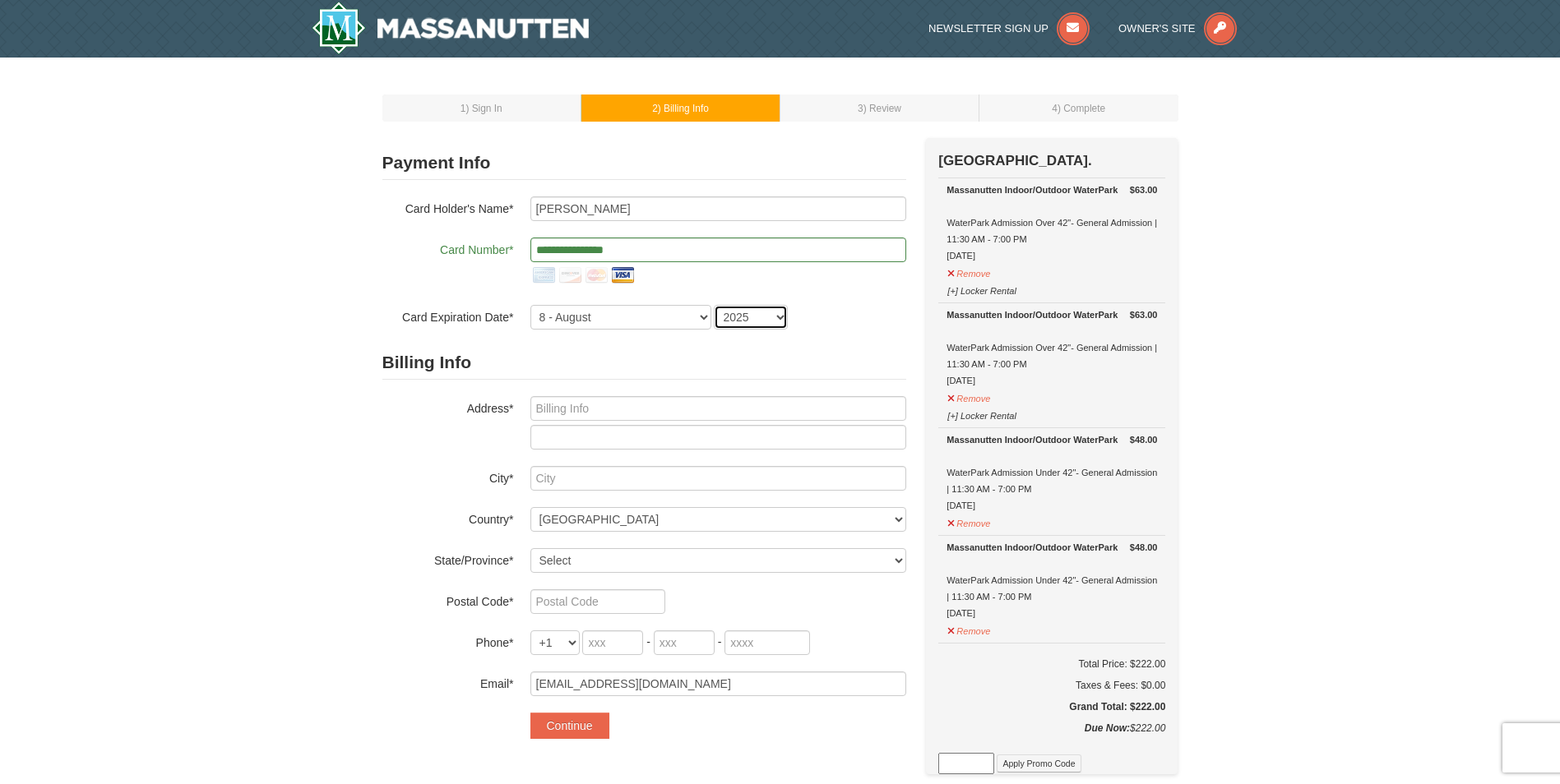
select select "2029"
click at [714, 305] on select "2025 2026 2027 2028 2029 2030 2031 2032 2033 2034" at bounding box center [751, 317] width 74 height 25
click at [556, 406] on input "text" at bounding box center [719, 408] width 376 height 25
type input "[STREET_ADDRESS]"
click at [557, 473] on input "text" at bounding box center [719, 478] width 376 height 25
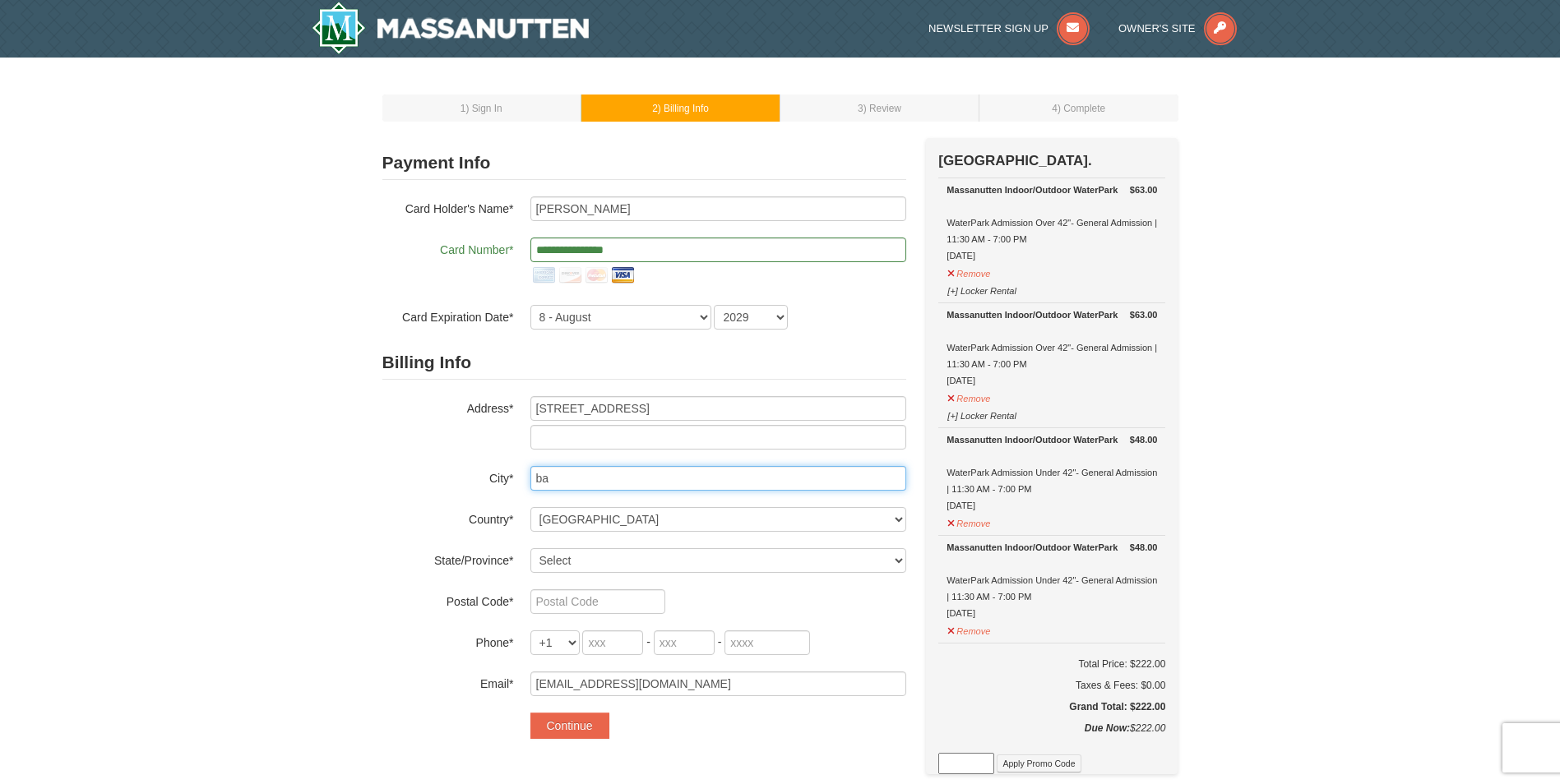
type input "b"
type input "[GEOGRAPHIC_DATA]"
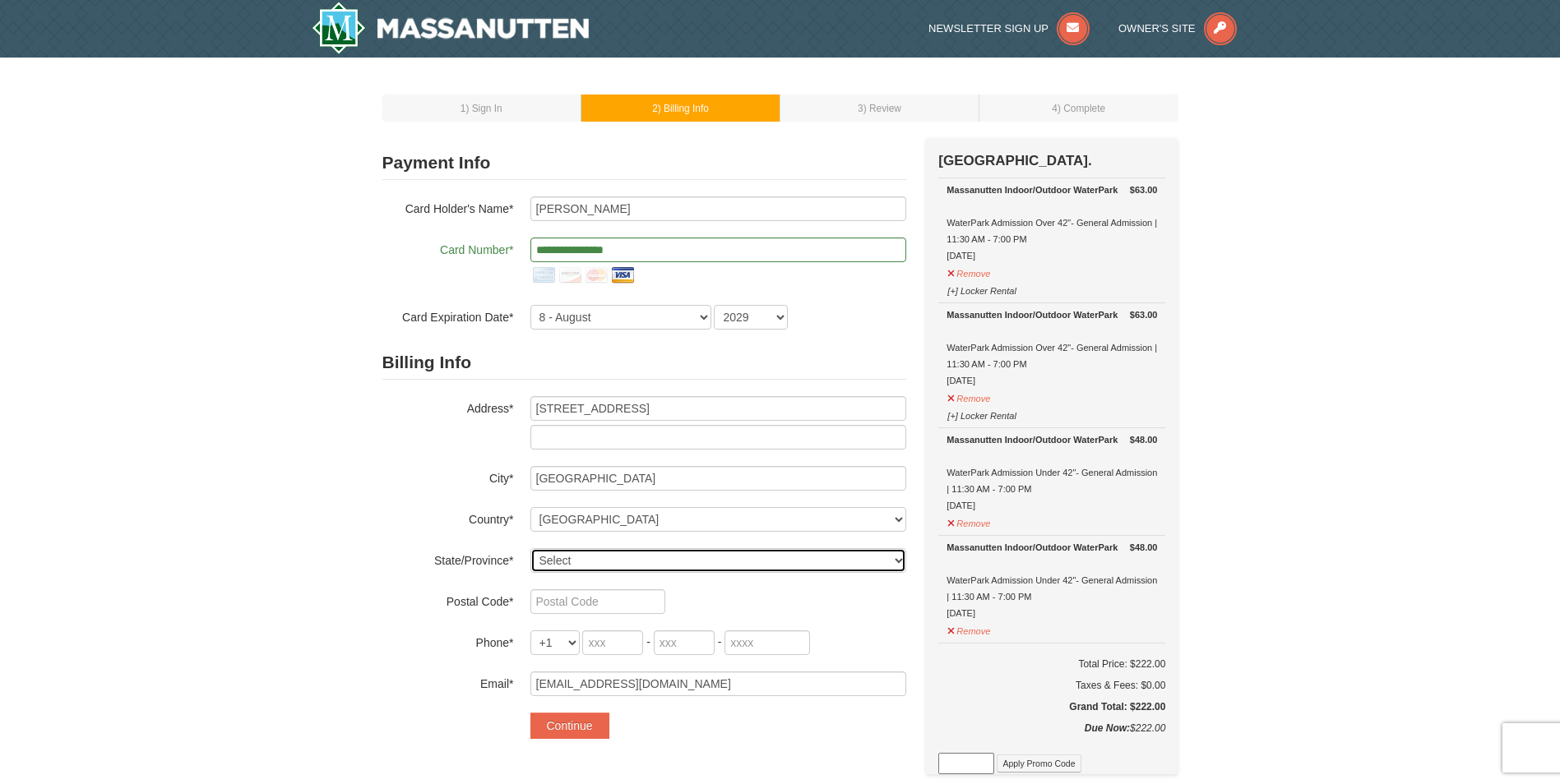
click at [617, 555] on select "Select Alabama Alaska American Samoa Arizona Arkansas California Colorado Conne…" at bounding box center [719, 560] width 376 height 25
select select "PA"
click at [531, 548] on select "Select Alabama Alaska American Samoa Arizona Arkansas California Colorado Conne…" at bounding box center [719, 560] width 376 height 25
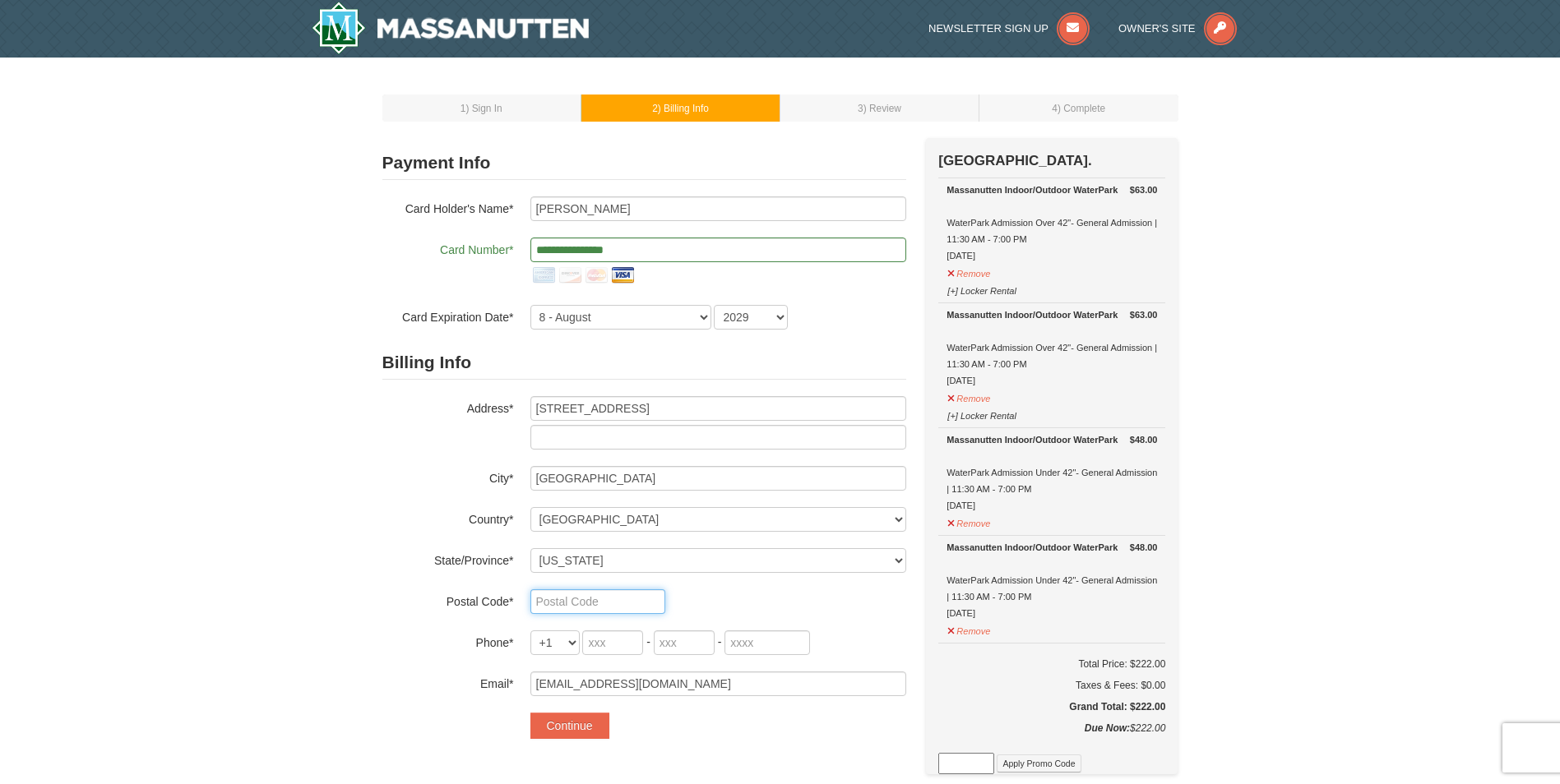
click at [584, 604] on input "text" at bounding box center [598, 601] width 135 height 25
type input "17403"
click at [604, 639] on input "tel" at bounding box center [612, 642] width 60 height 25
type input "443"
type input "986"
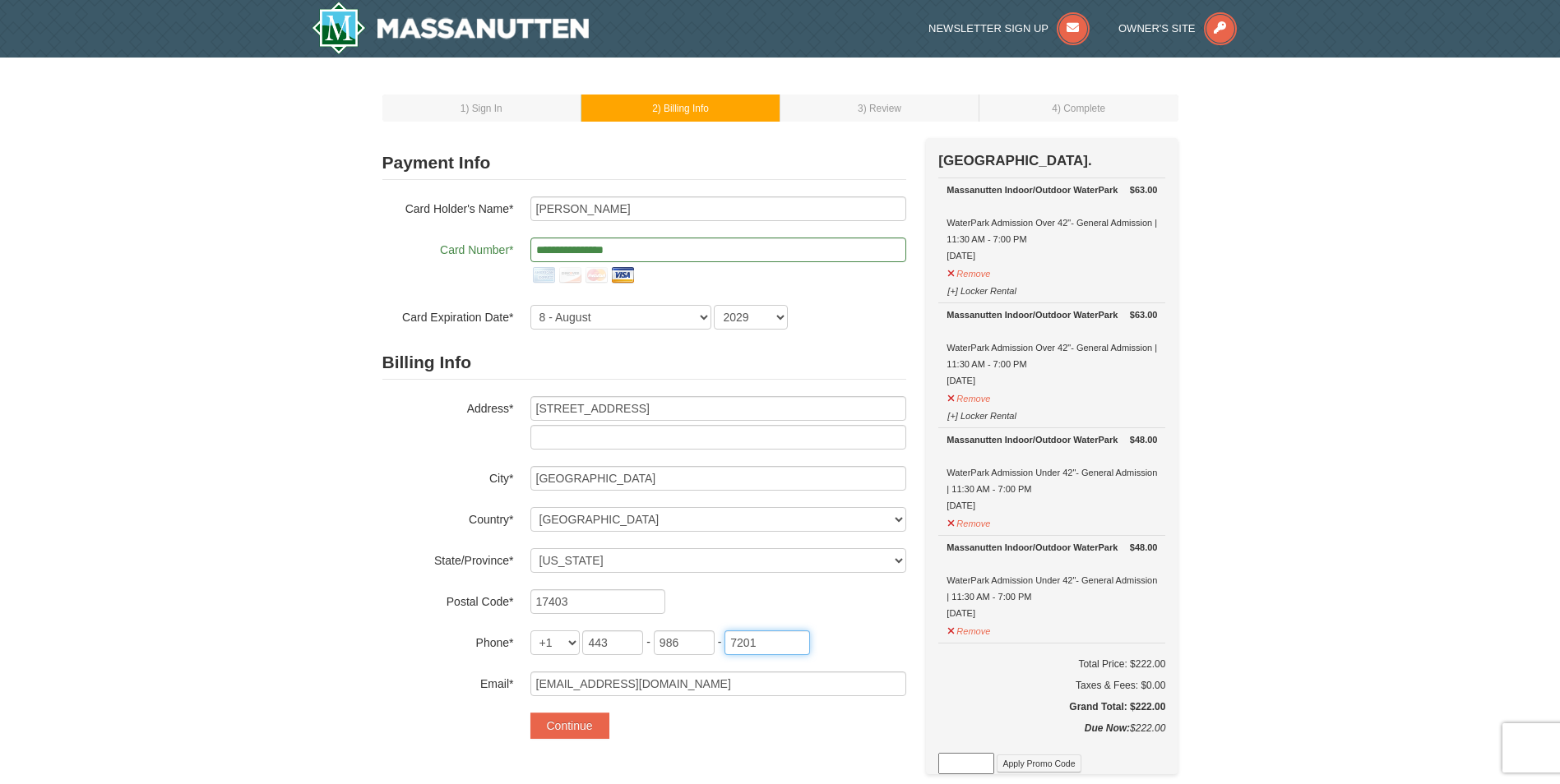
type input "7201"
drag, startPoint x: 677, startPoint y: 681, endPoint x: 454, endPoint y: 686, distance: 223.1
click at [454, 686] on div "Email* keioneaton@gmail.com" at bounding box center [644, 683] width 524 height 25
type input "[EMAIL_ADDRESS][DOMAIN_NAME]"
click at [594, 731] on button "Continue" at bounding box center [571, 726] width 79 height 27
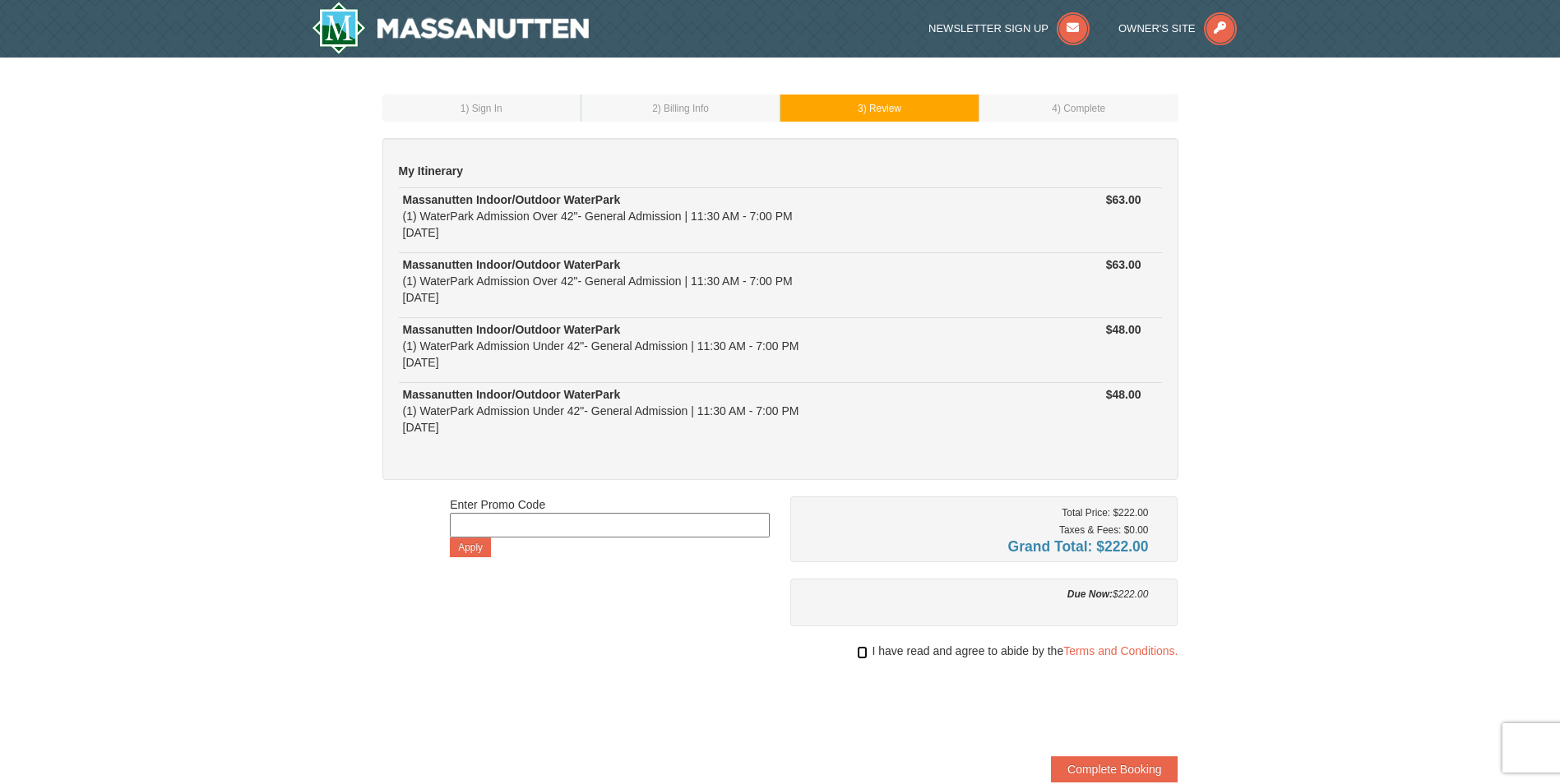
click at [861, 654] on input "checkbox" at bounding box center [862, 652] width 11 height 13
checkbox input "true"
click at [1098, 770] on button "Complete Booking" at bounding box center [1114, 769] width 127 height 27
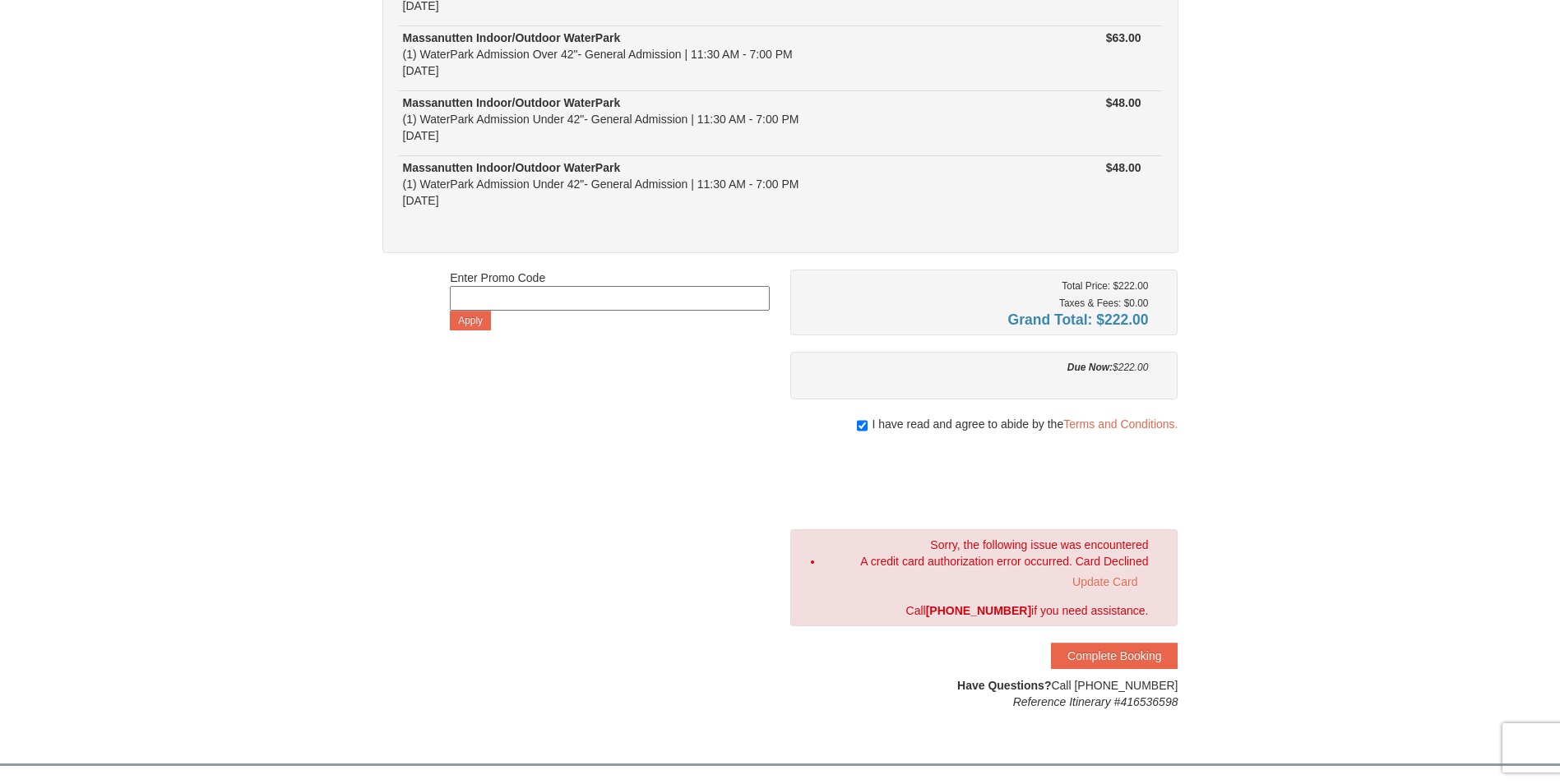
scroll to position [246, 0]
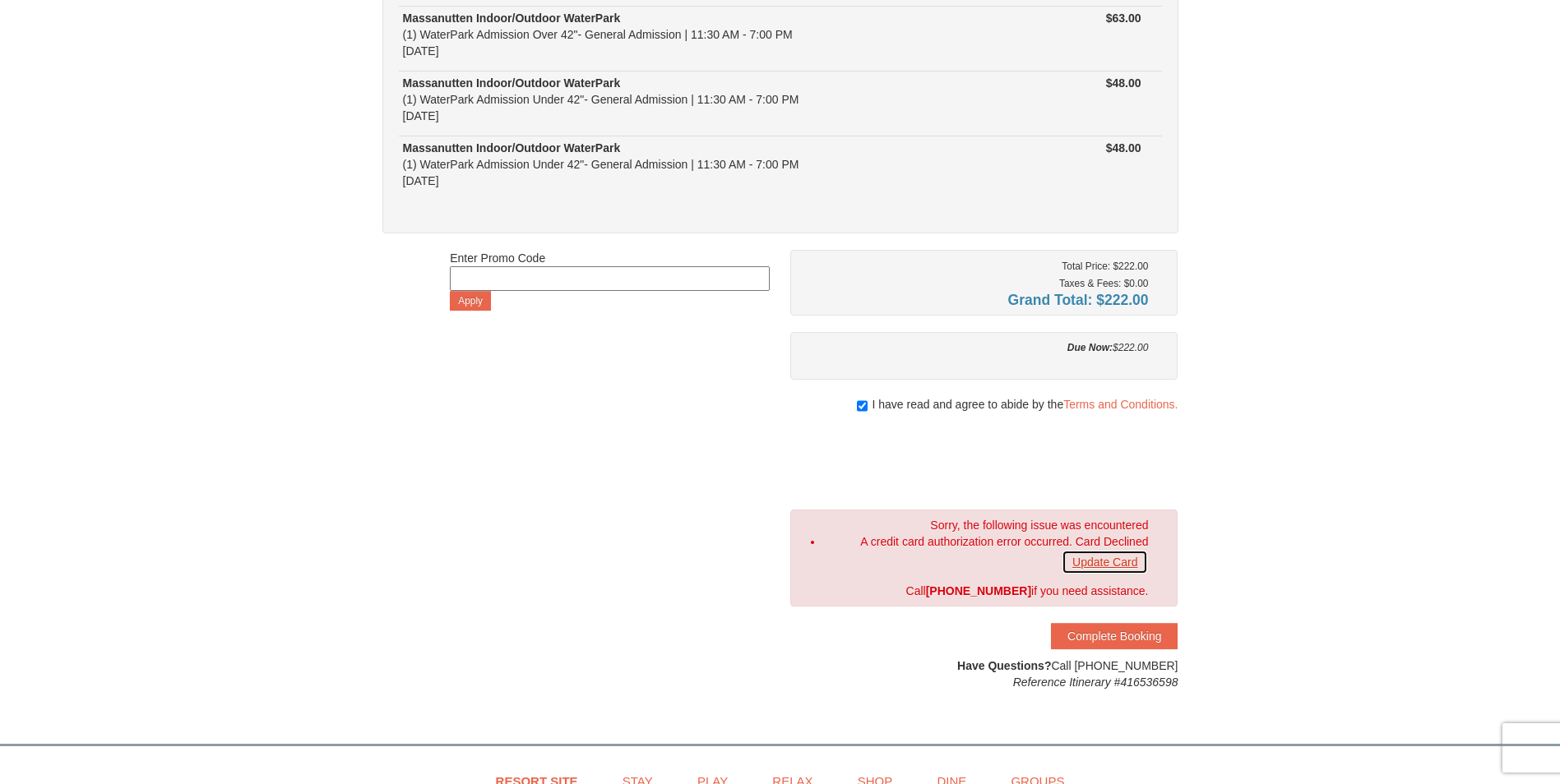
click at [1110, 560] on link "Update Card" at bounding box center [1104, 562] width 86 height 25
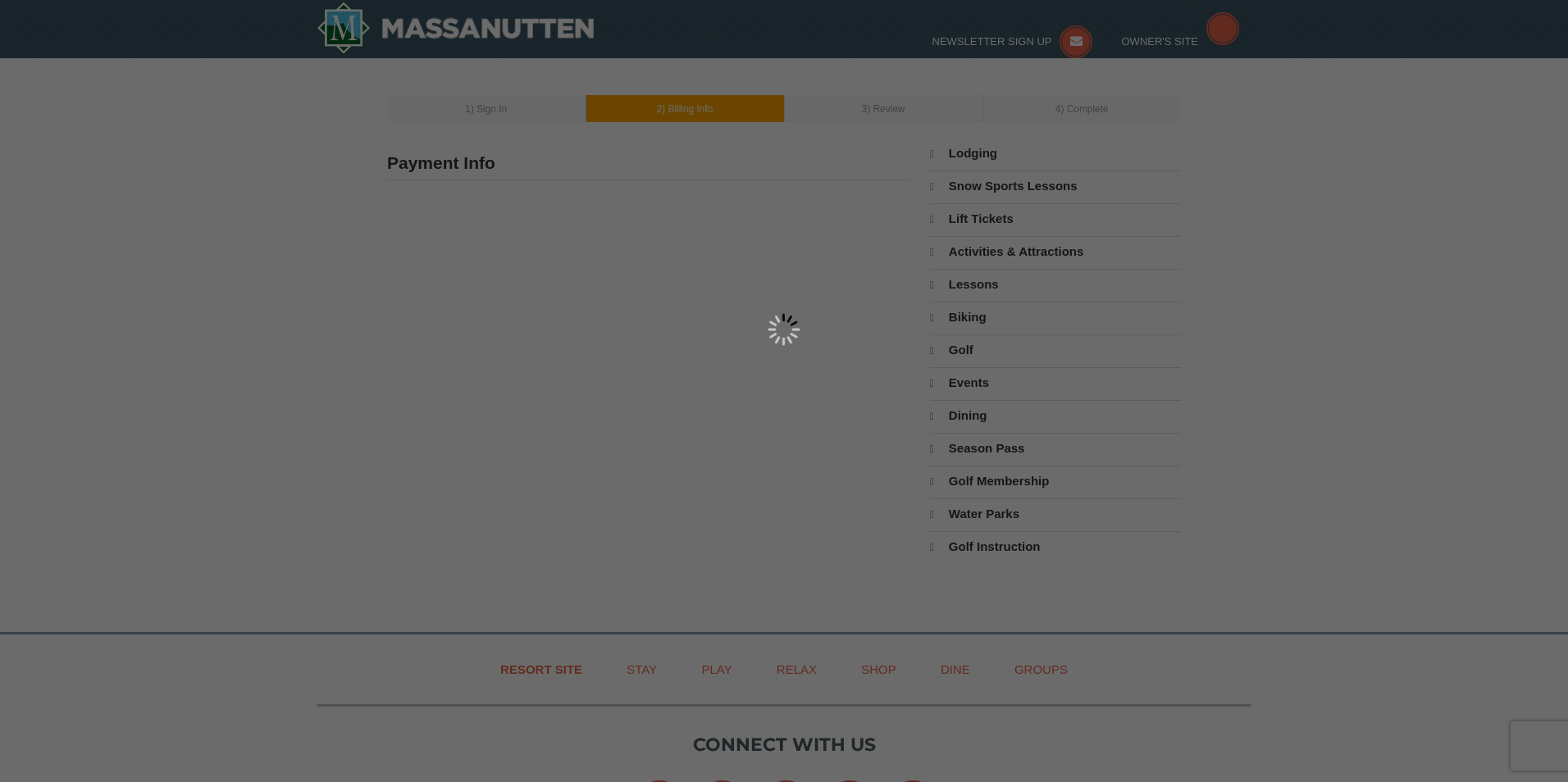
type input "[STREET_ADDRESS]"
type input "[GEOGRAPHIC_DATA]"
type input "17403"
type input "443"
type input "986"
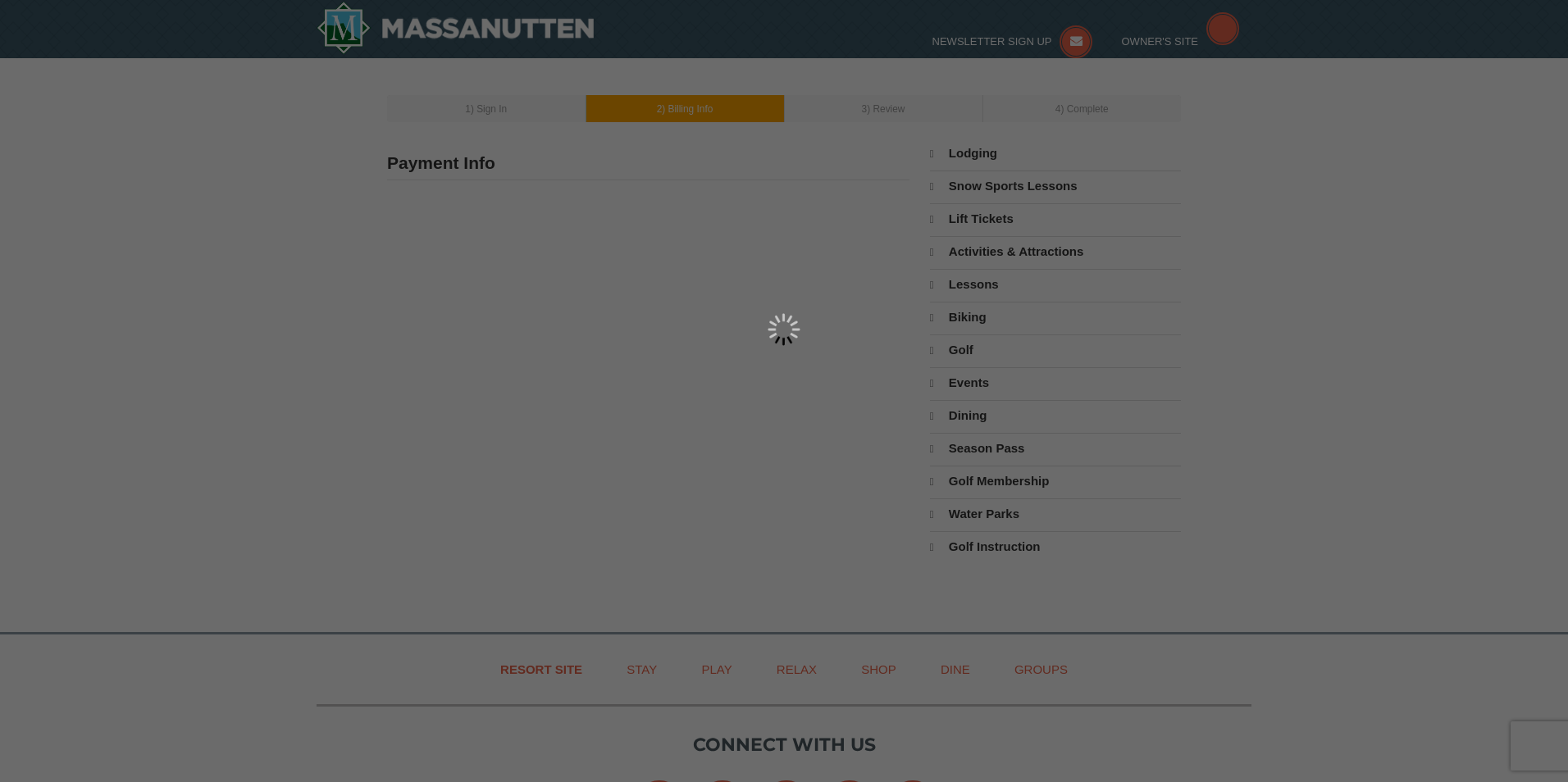
type input "7201"
type input "[EMAIL_ADDRESS][DOMAIN_NAME]"
select select "PA"
select select "10"
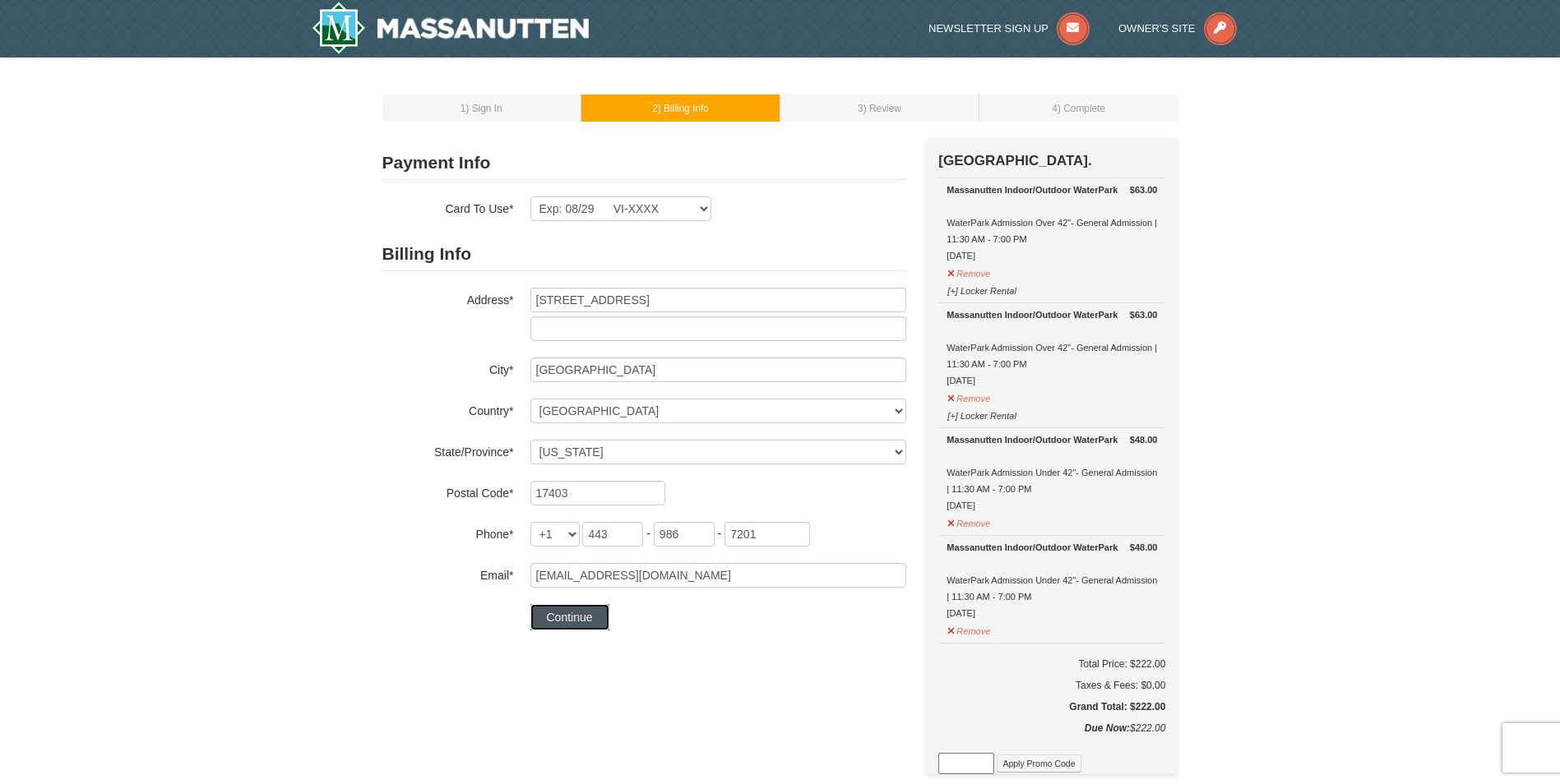
click at [558, 620] on button "Continue" at bounding box center [571, 617] width 79 height 27
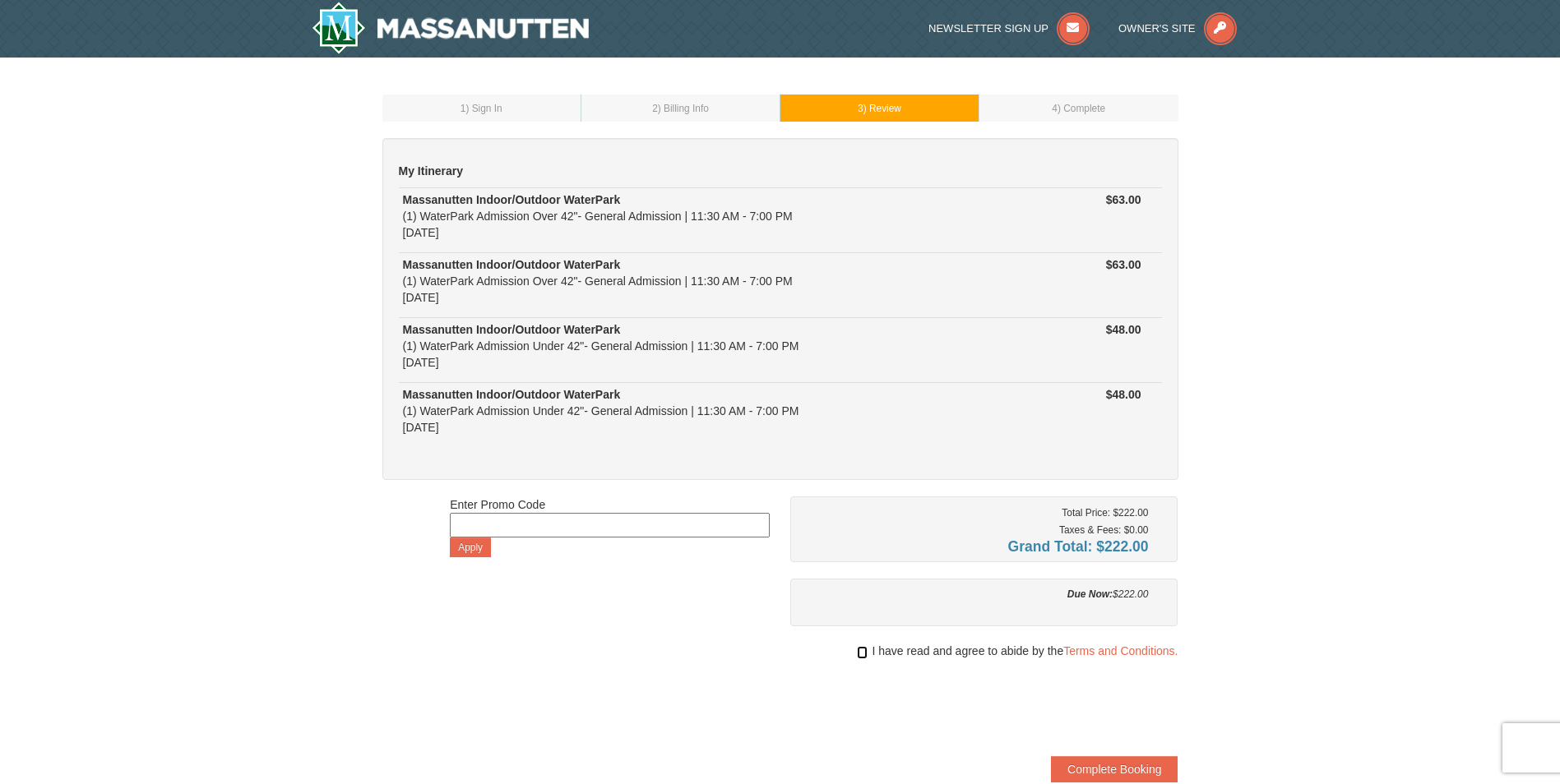
click at [861, 653] on input "checkbox" at bounding box center [862, 652] width 11 height 13
checkbox input "true"
click at [1092, 766] on button "Complete Booking" at bounding box center [1114, 769] width 127 height 27
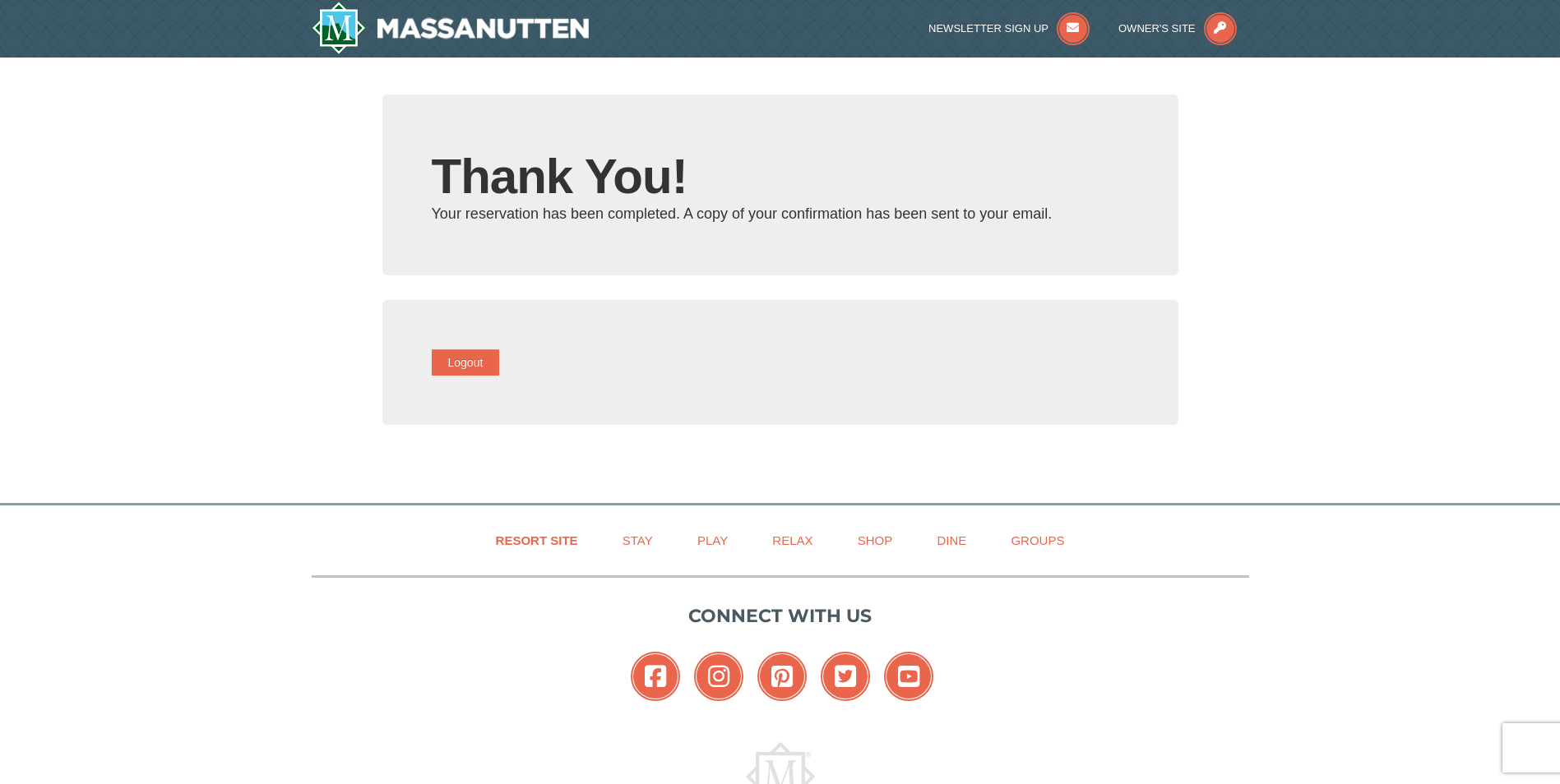
type input "bmyesha@gmail.com"
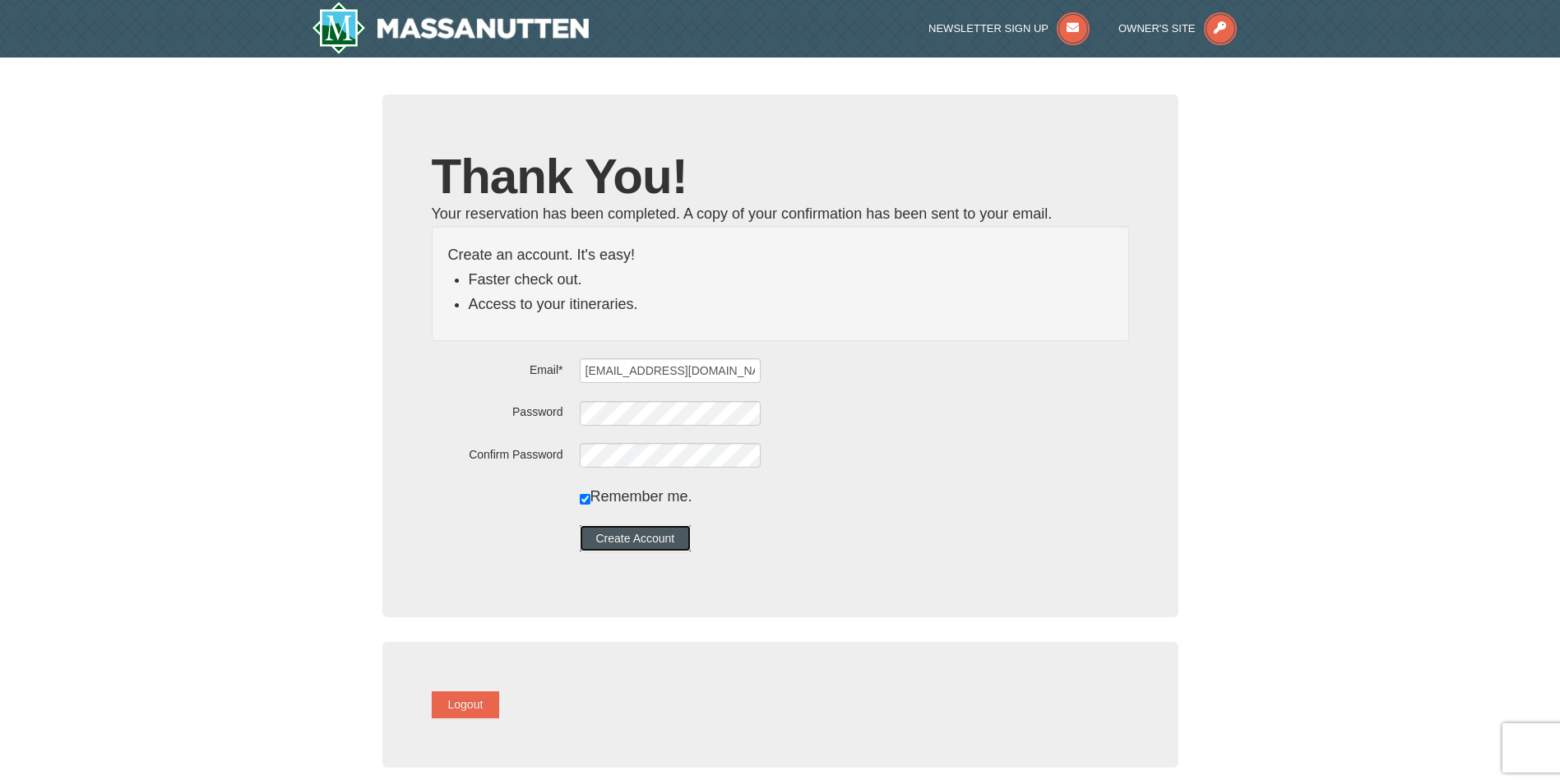
click at [688, 536] on button "Create Account" at bounding box center [635, 539] width 112 height 27
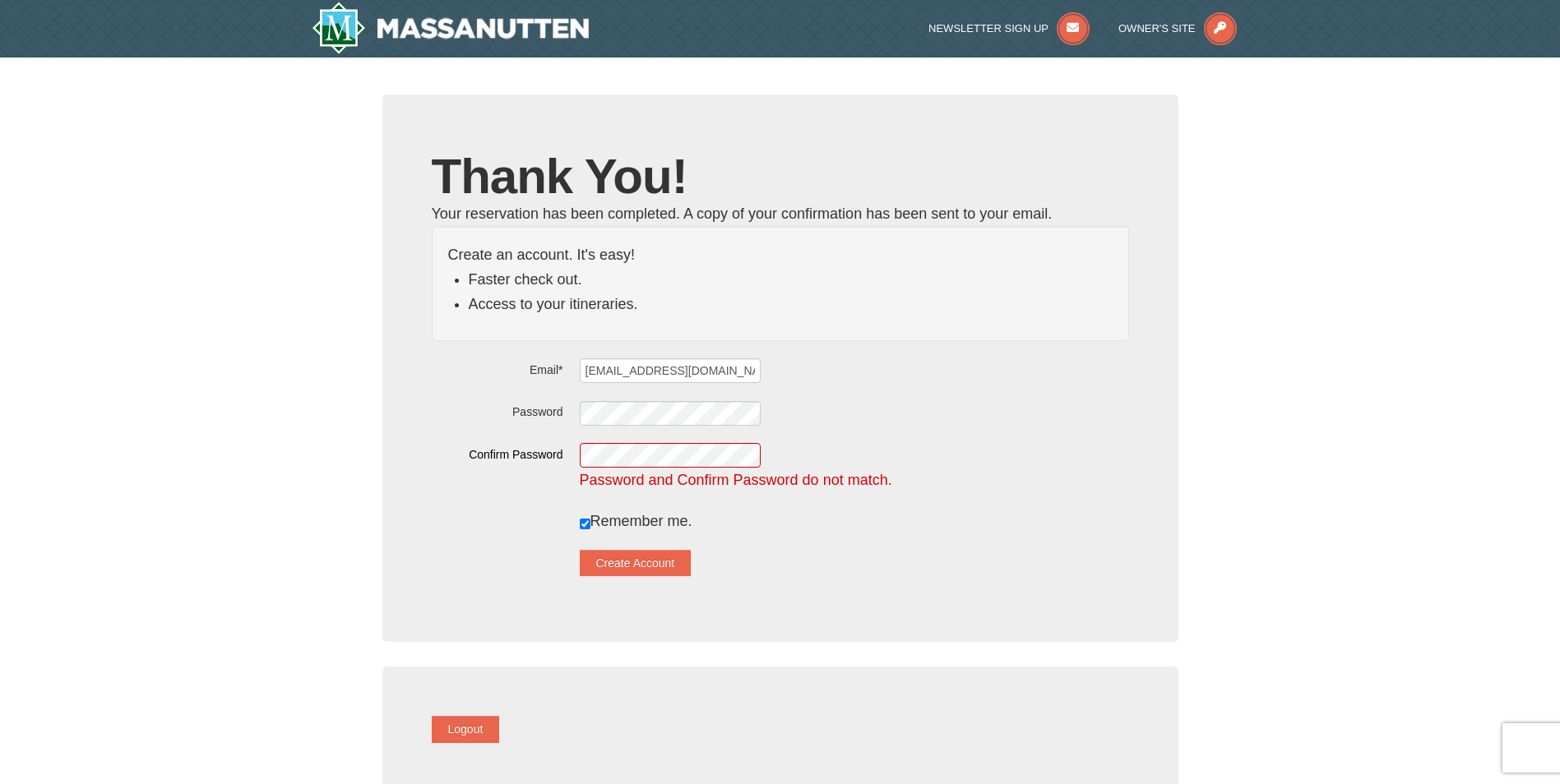
drag, startPoint x: 688, startPoint y: 536, endPoint x: 633, endPoint y: 511, distance: 60.4
drag, startPoint x: 719, startPoint y: 639, endPoint x: 717, endPoint y: 783, distance: 144.0
click at [499, 462] on div "Confirm Password Password and Confirm Password do not match." at bounding box center [780, 467] width 697 height 50
click at [661, 550] on button "Create Account" at bounding box center [635, 563] width 112 height 27
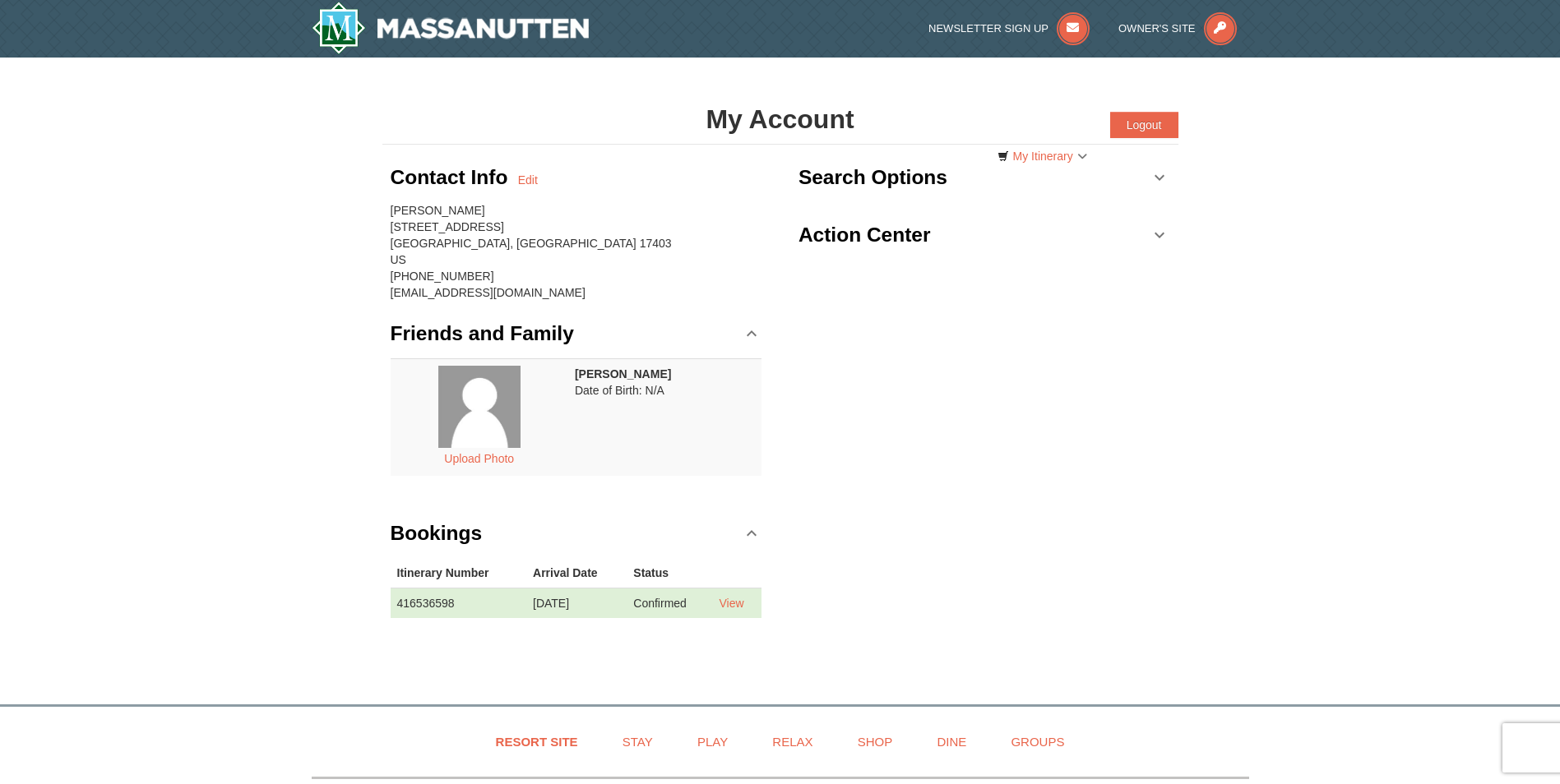
click at [751, 333] on link "Friends and Family" at bounding box center [575, 334] width 371 height 49
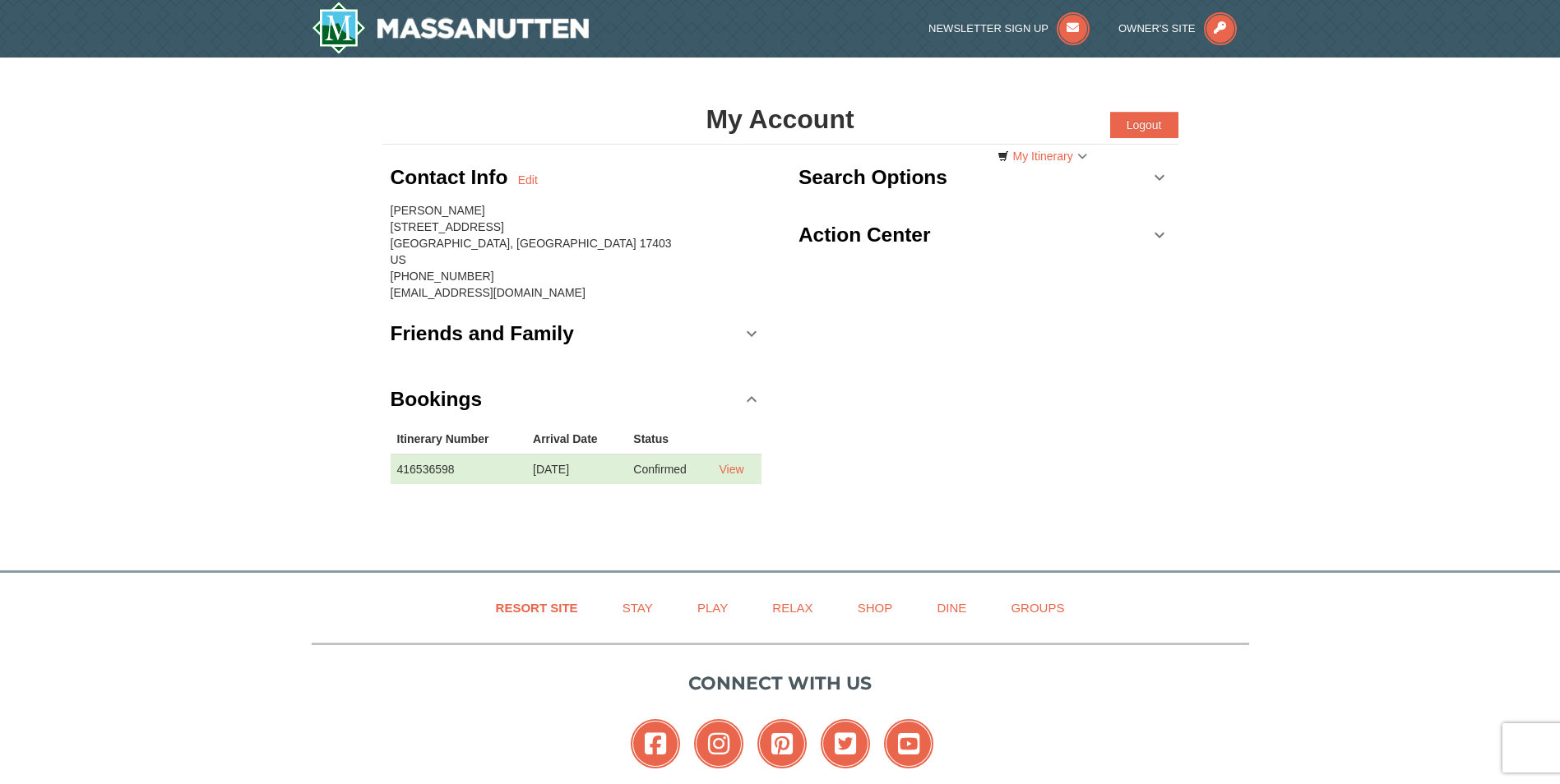
click at [755, 391] on link "Bookings" at bounding box center [575, 400] width 371 height 49
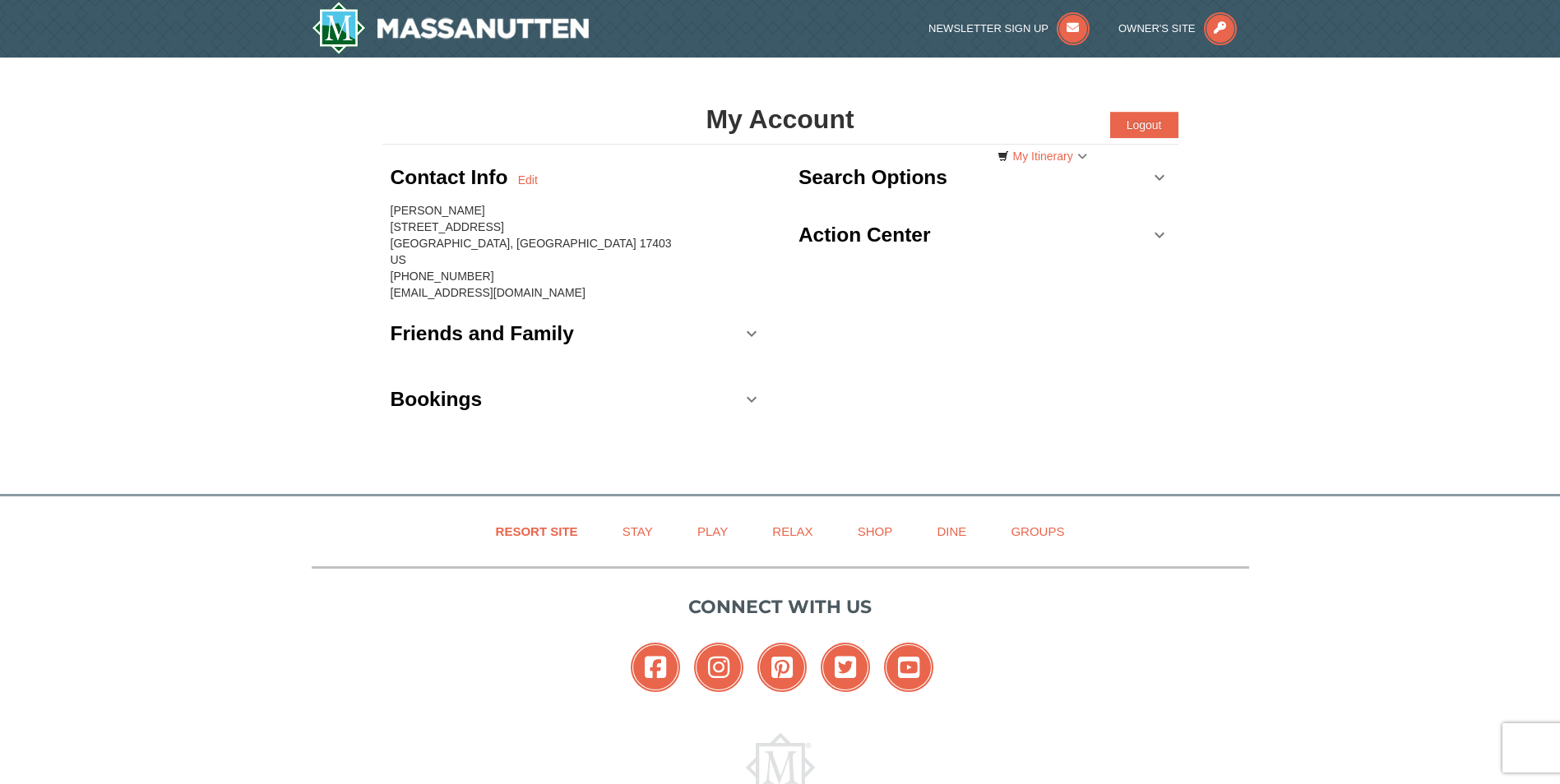
click at [750, 329] on link "Friends and Family" at bounding box center [575, 334] width 371 height 49
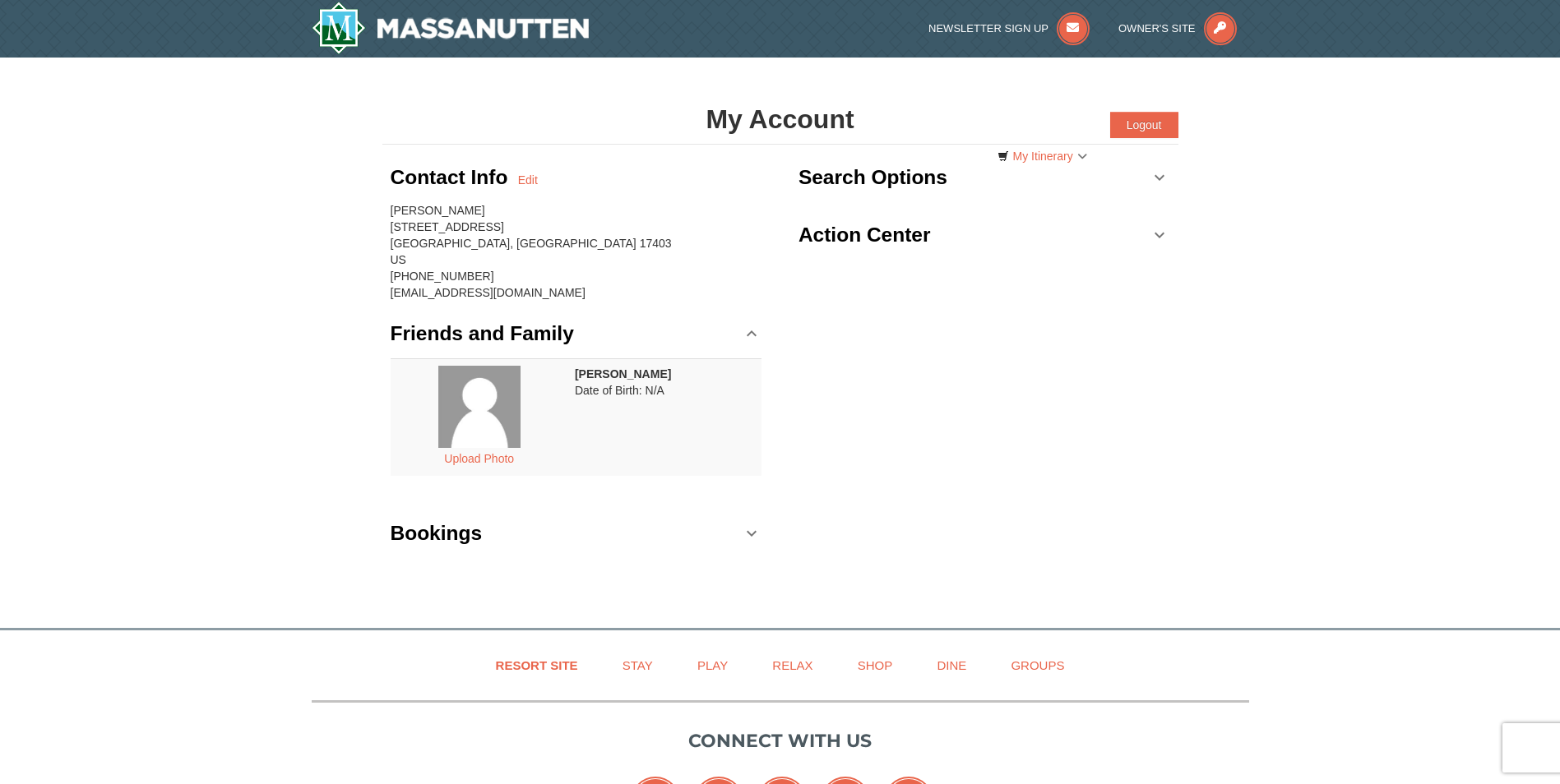
click at [754, 536] on link "Bookings" at bounding box center [575, 534] width 371 height 49
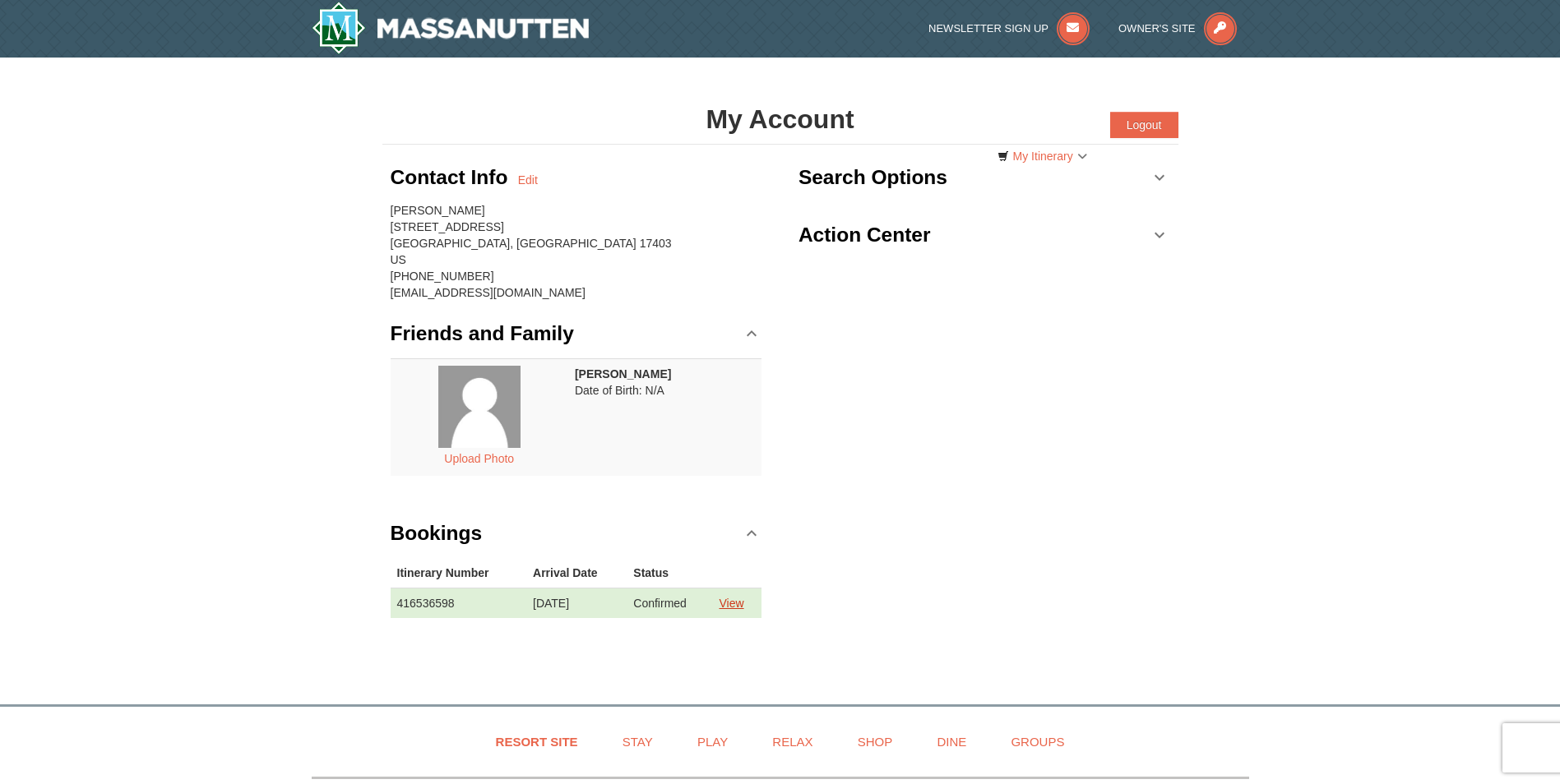
click at [740, 604] on link "View" at bounding box center [731, 603] width 25 height 13
